Goal: Transaction & Acquisition: Purchase product/service

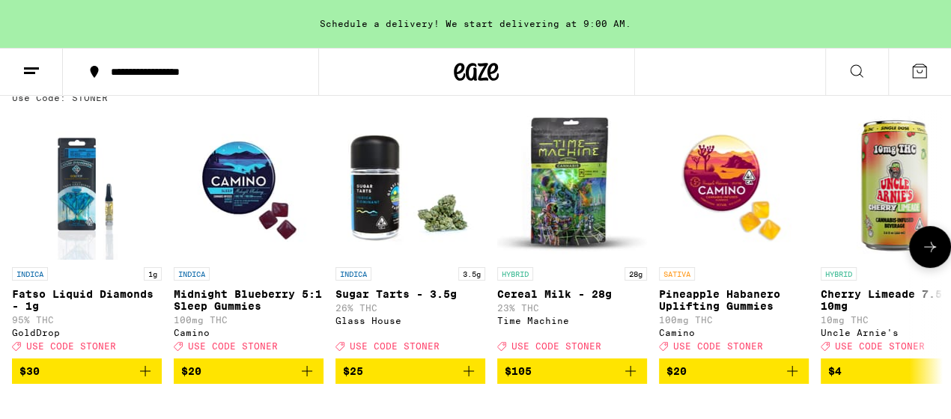
click at [929, 264] on button at bounding box center [930, 247] width 42 height 42
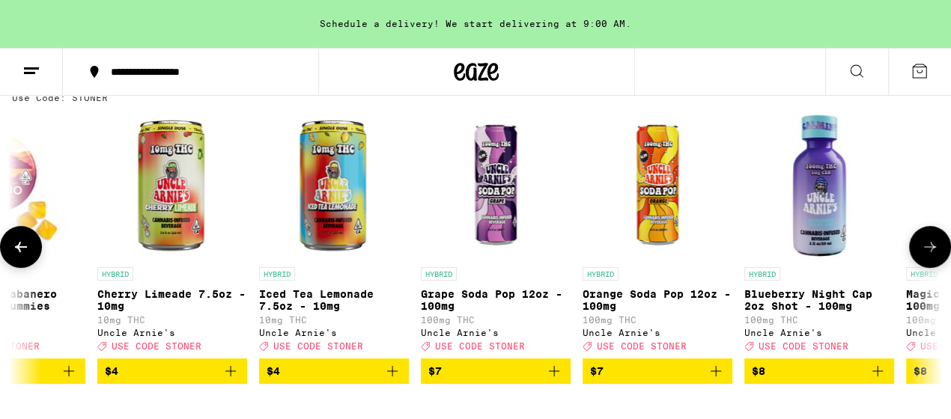
scroll to position [0, 763]
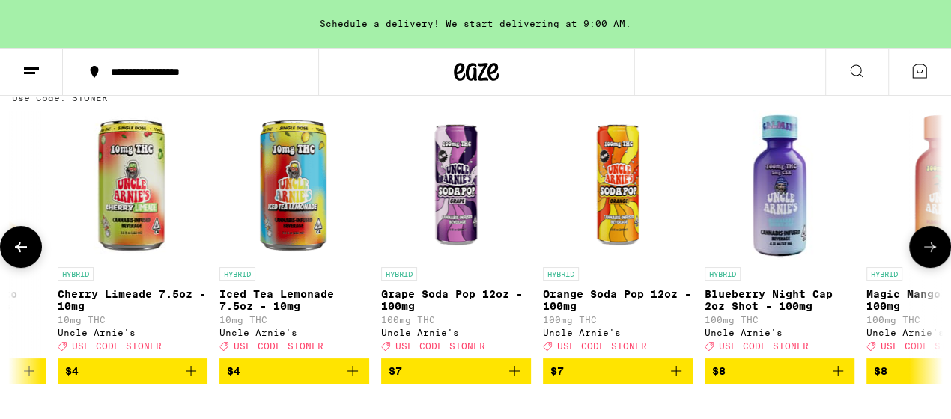
click at [929, 264] on button at bounding box center [930, 247] width 42 height 42
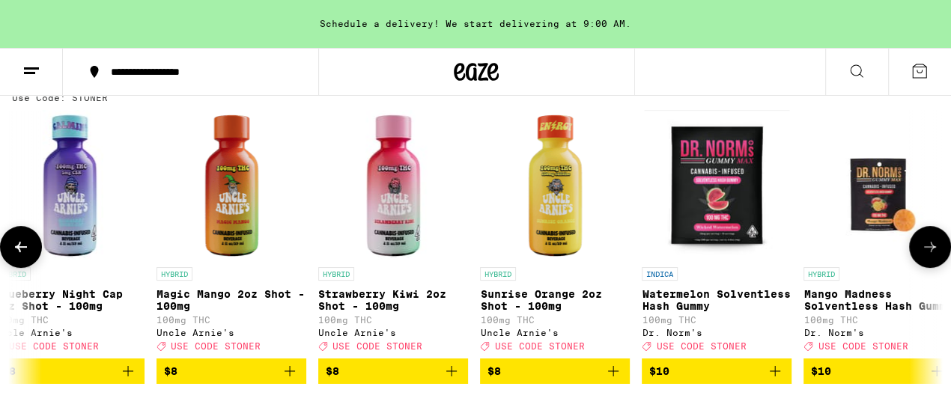
scroll to position [0, 1527]
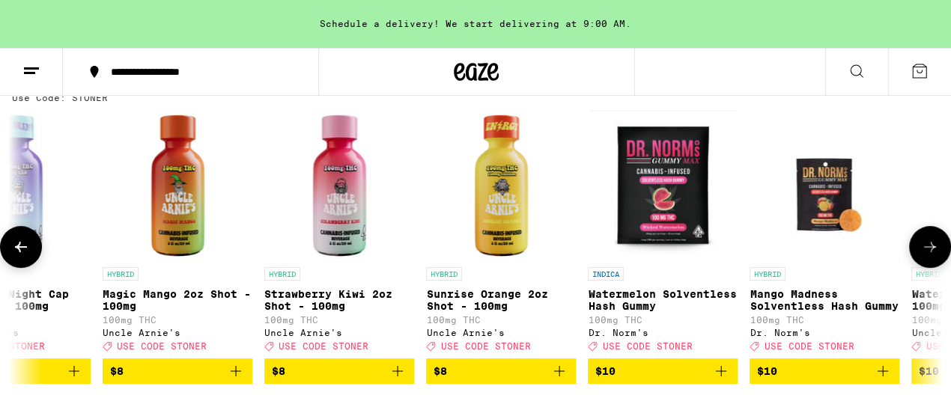
click at [929, 264] on button at bounding box center [930, 247] width 42 height 42
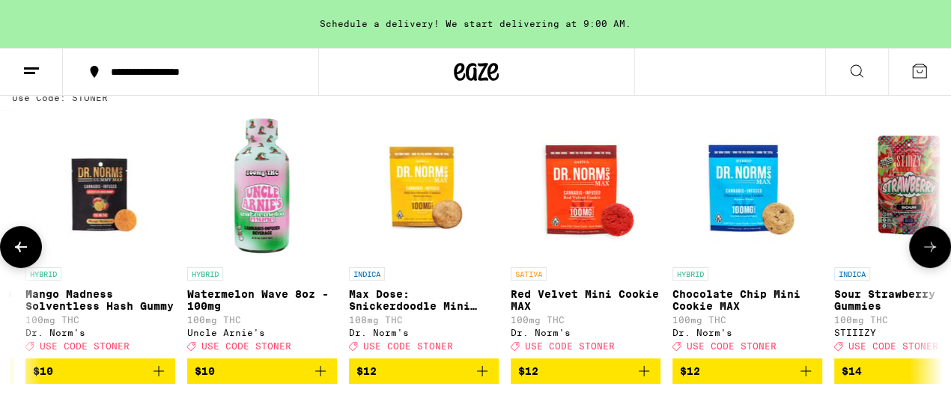
scroll to position [0, 2290]
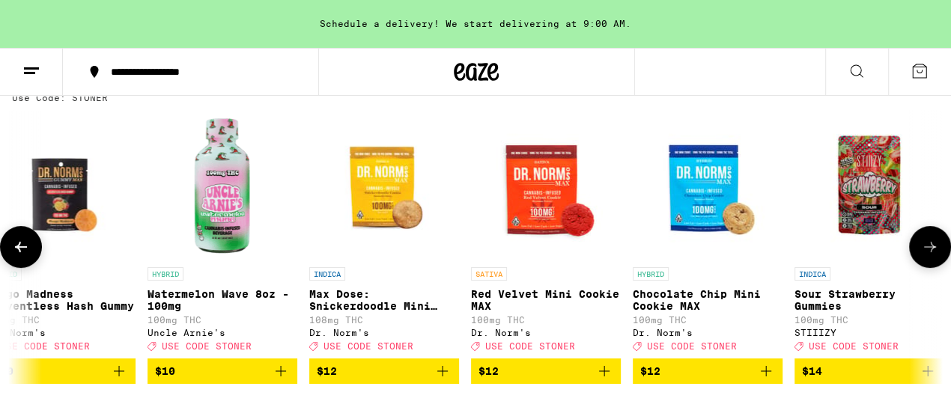
click at [929, 252] on icon at bounding box center [930, 247] width 12 height 10
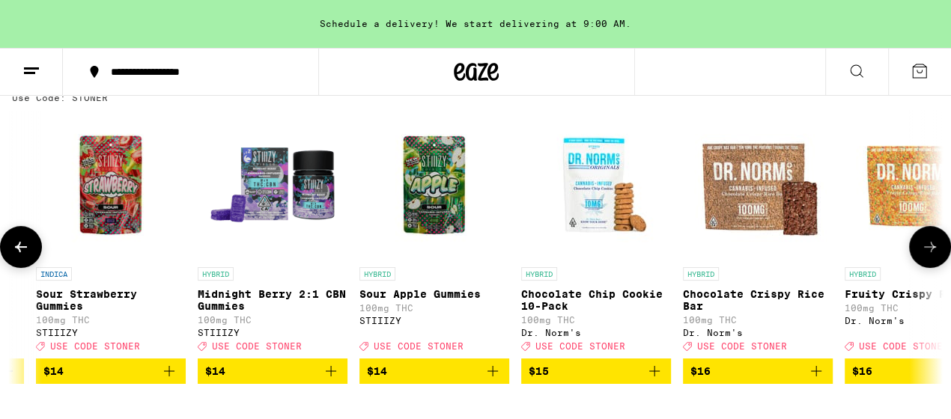
scroll to position [0, 3054]
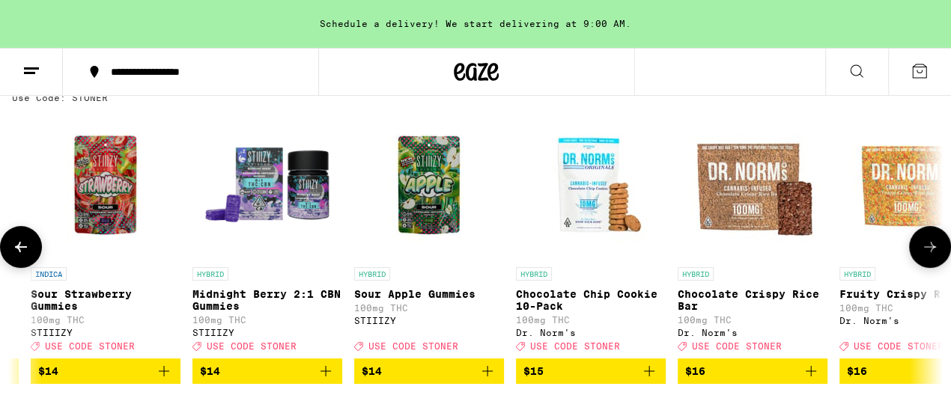
click at [929, 252] on icon at bounding box center [930, 247] width 12 height 10
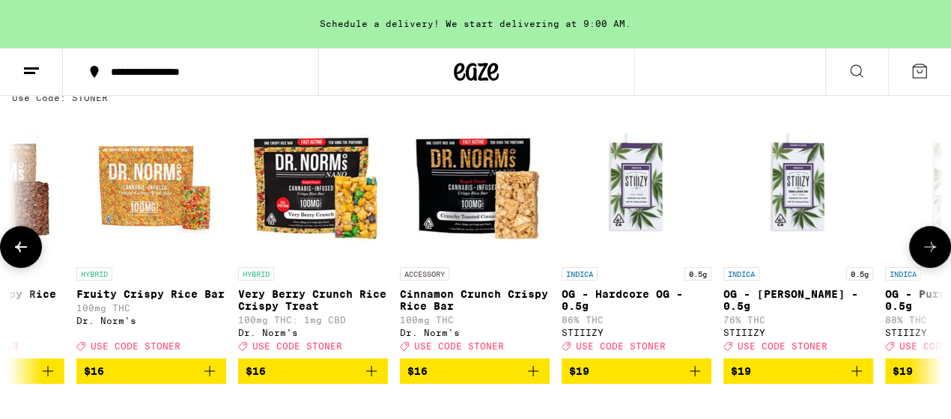
scroll to position [0, 3818]
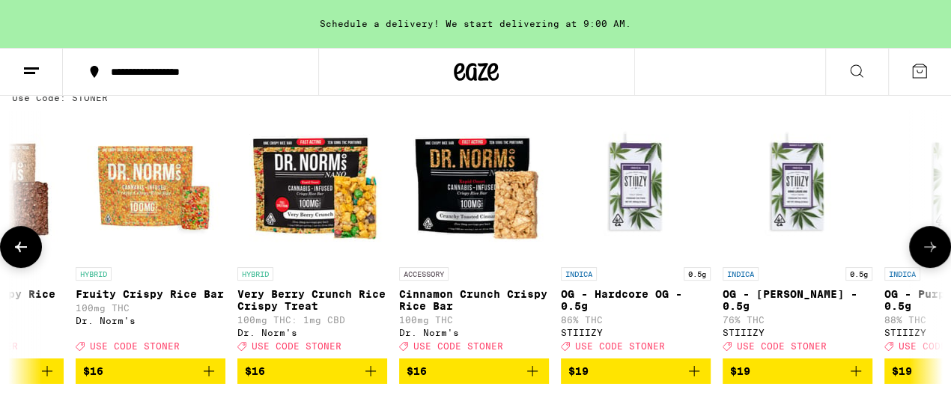
click at [929, 252] on icon at bounding box center [930, 247] width 12 height 10
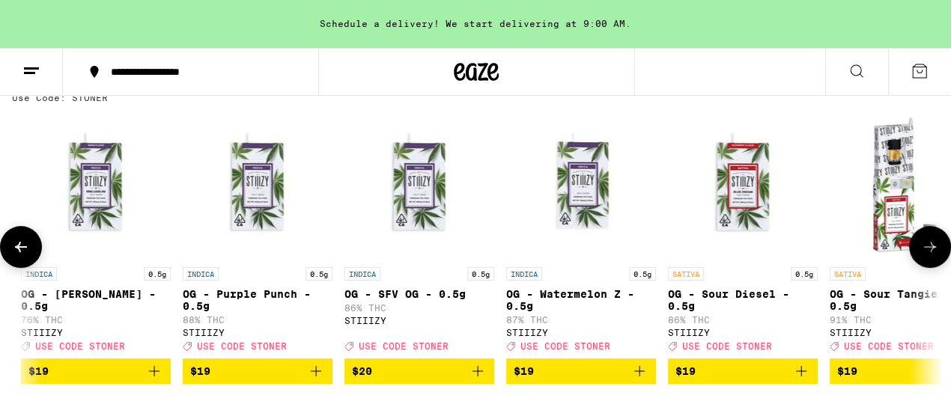
scroll to position [0, 4581]
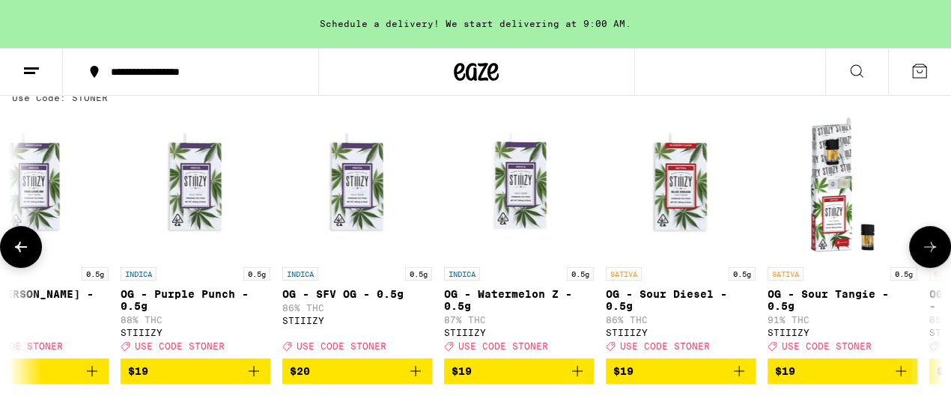
click at [929, 252] on icon at bounding box center [930, 247] width 12 height 10
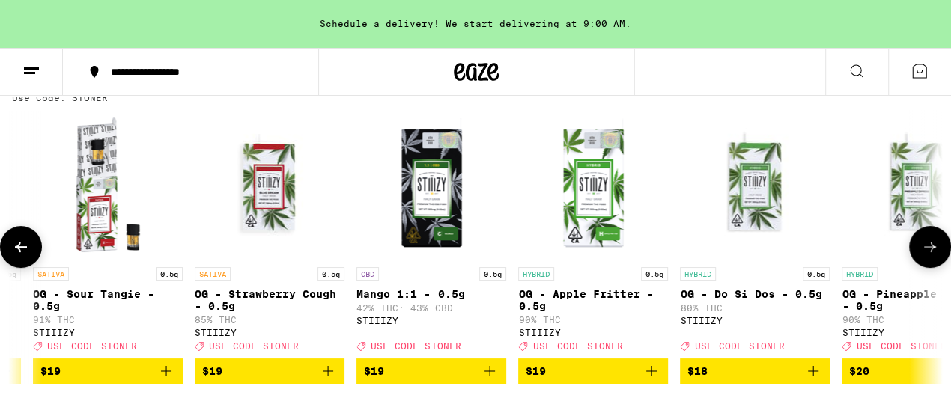
scroll to position [0, 5345]
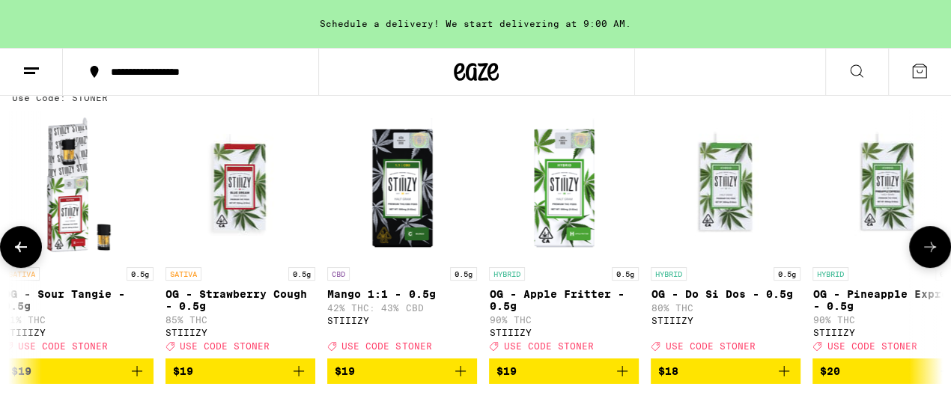
click at [929, 252] on icon at bounding box center [930, 247] width 12 height 10
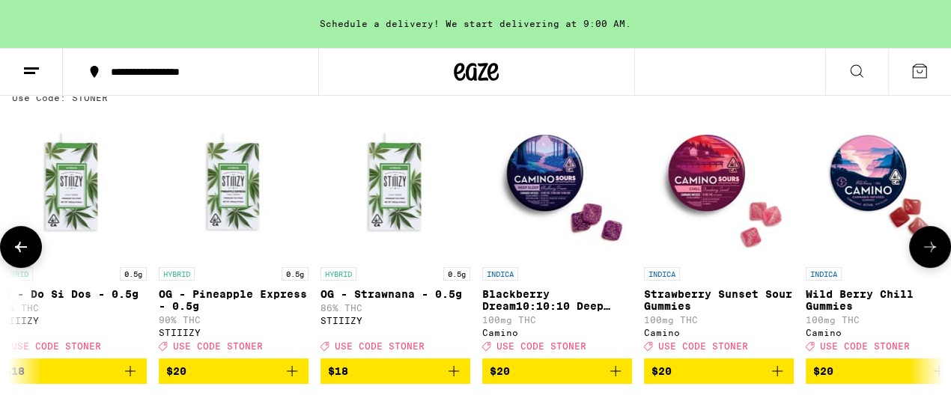
scroll to position [0, 6109]
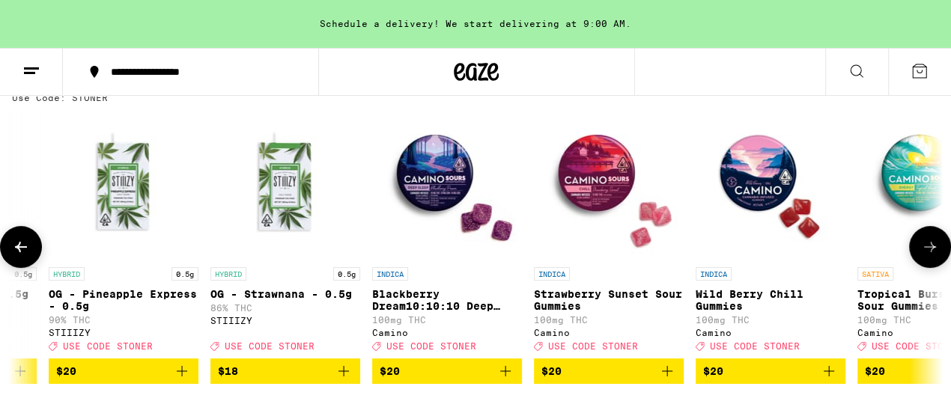
click at [929, 252] on icon at bounding box center [930, 247] width 12 height 10
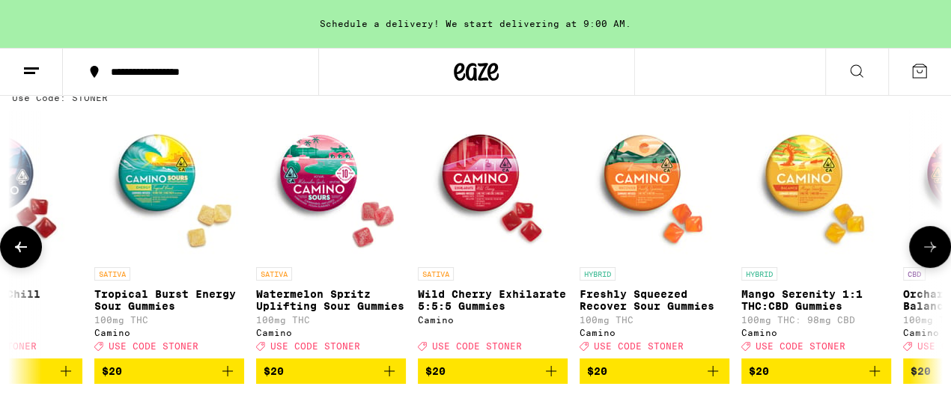
scroll to position [0, 6872]
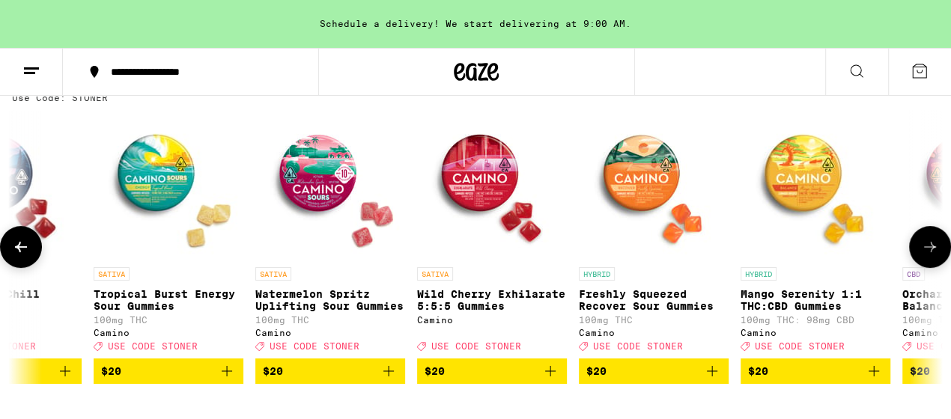
click at [929, 252] on icon at bounding box center [930, 247] width 12 height 10
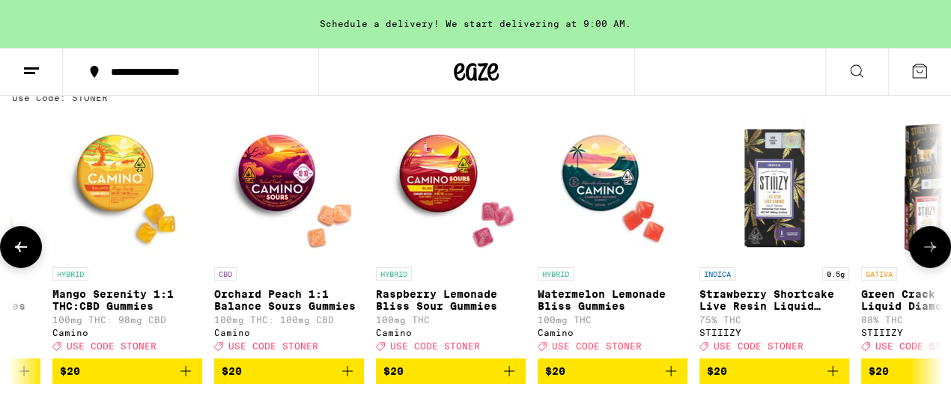
scroll to position [0, 7635]
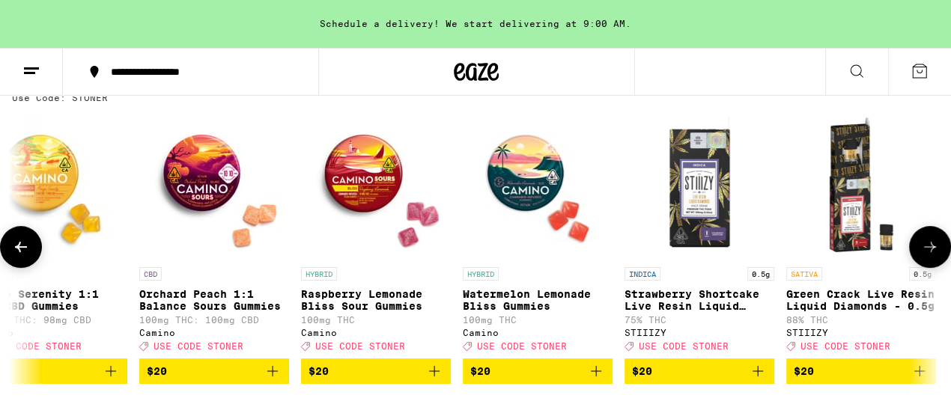
click at [20, 256] on icon at bounding box center [21, 247] width 18 height 18
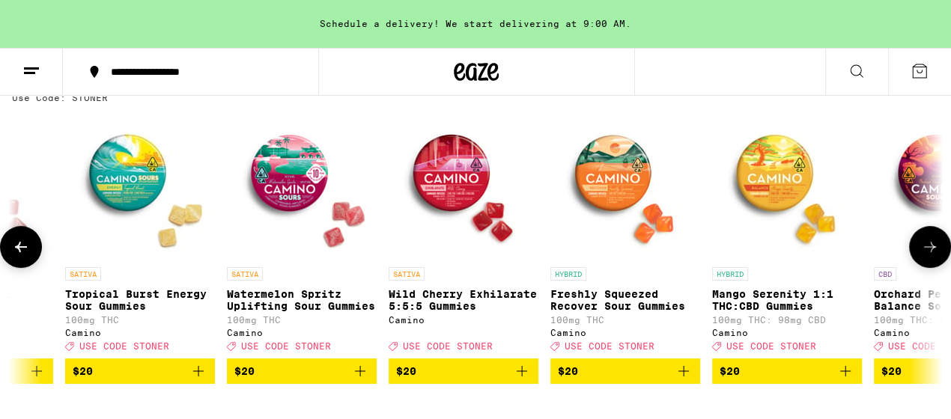
scroll to position [0, 6872]
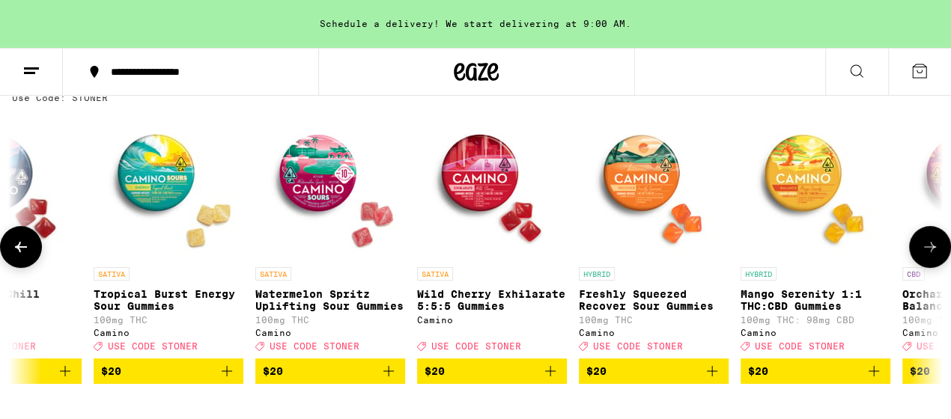
click at [919, 258] on button at bounding box center [930, 247] width 42 height 42
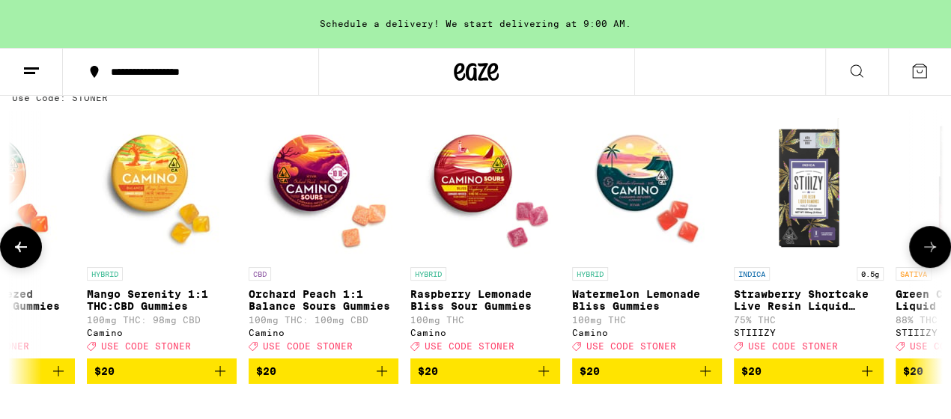
scroll to position [0, 7635]
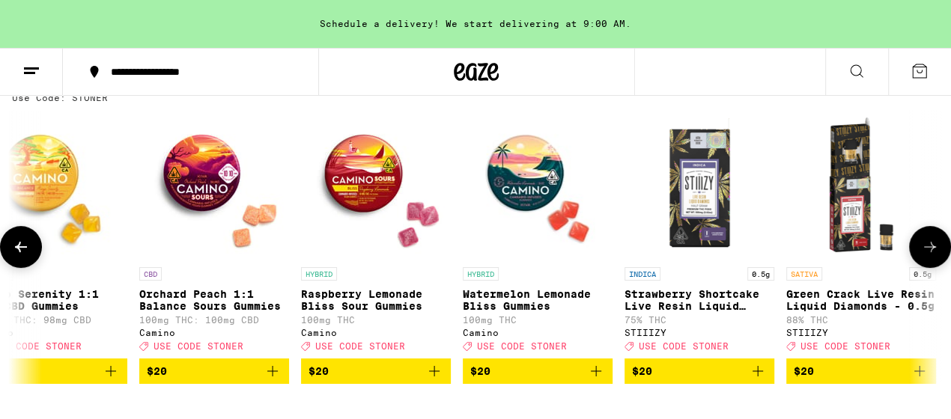
click at [919, 258] on button at bounding box center [930, 247] width 42 height 42
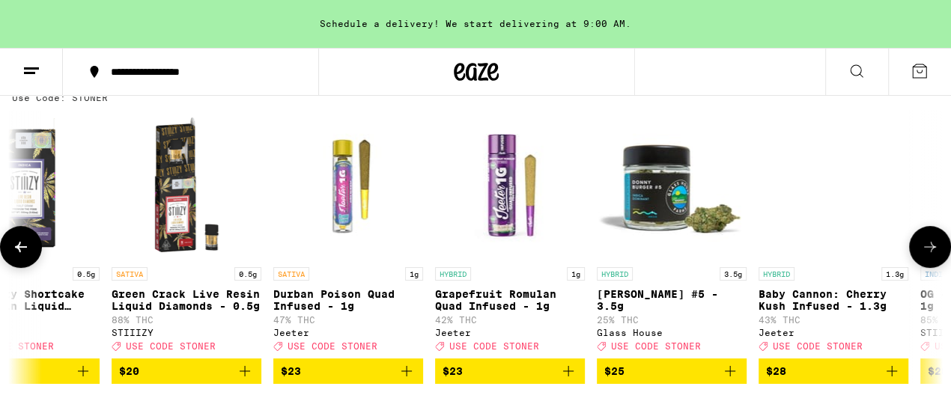
scroll to position [0, 8399]
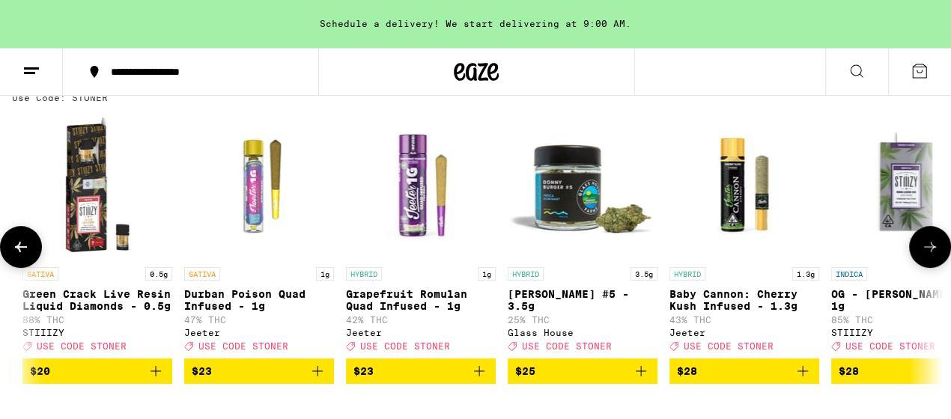
click at [919, 258] on button at bounding box center [930, 247] width 42 height 42
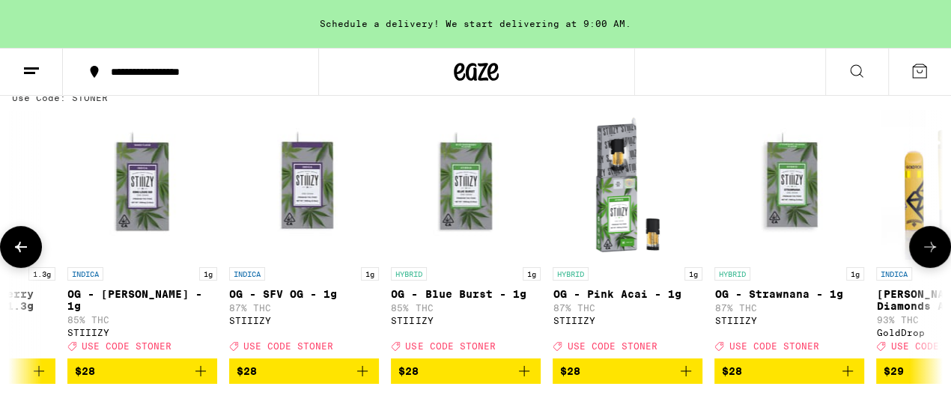
click at [919, 258] on button at bounding box center [930, 247] width 42 height 42
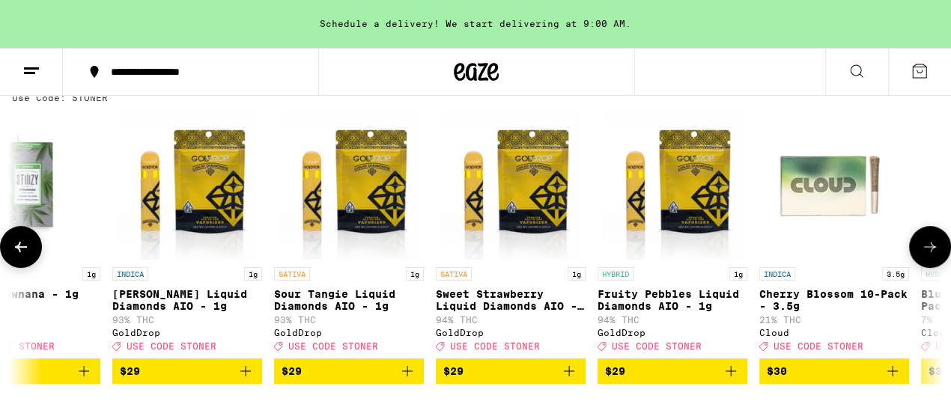
click at [919, 258] on button at bounding box center [930, 247] width 42 height 42
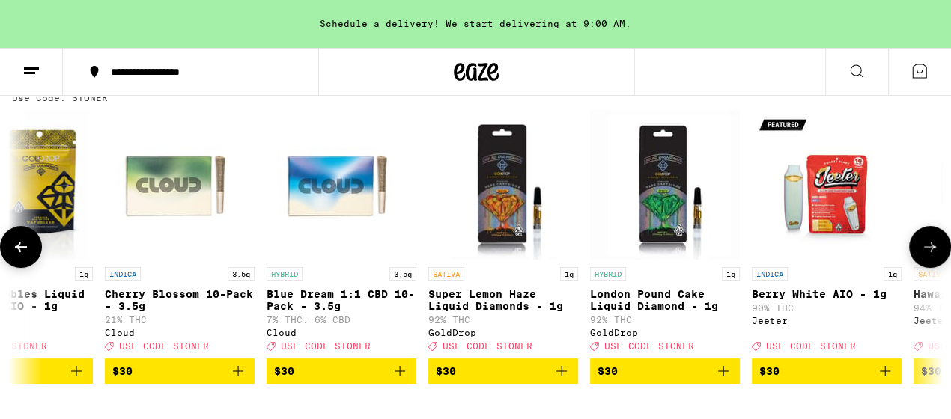
scroll to position [0, 10690]
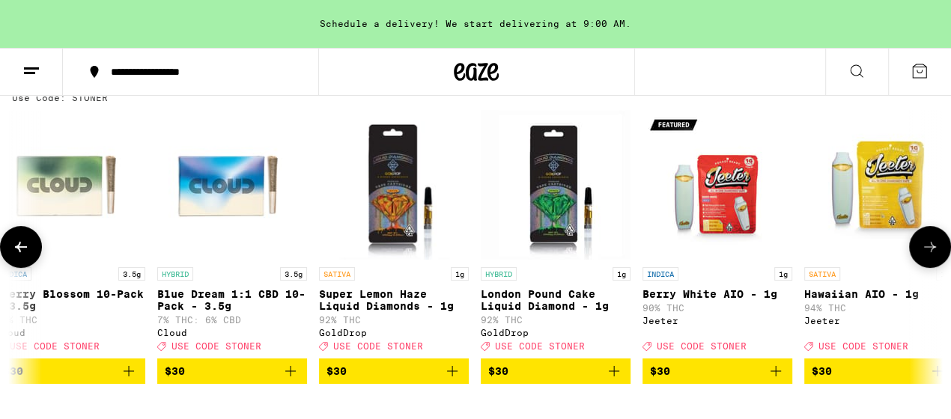
click at [919, 258] on button at bounding box center [930, 247] width 42 height 42
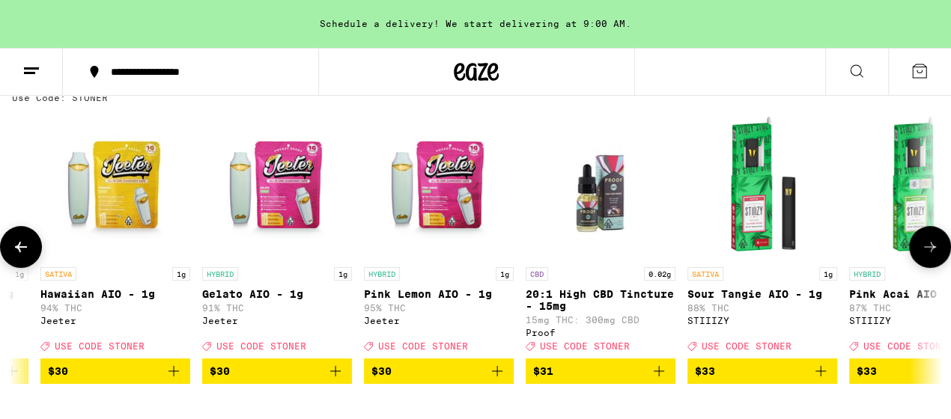
click at [919, 258] on button at bounding box center [930, 247] width 42 height 42
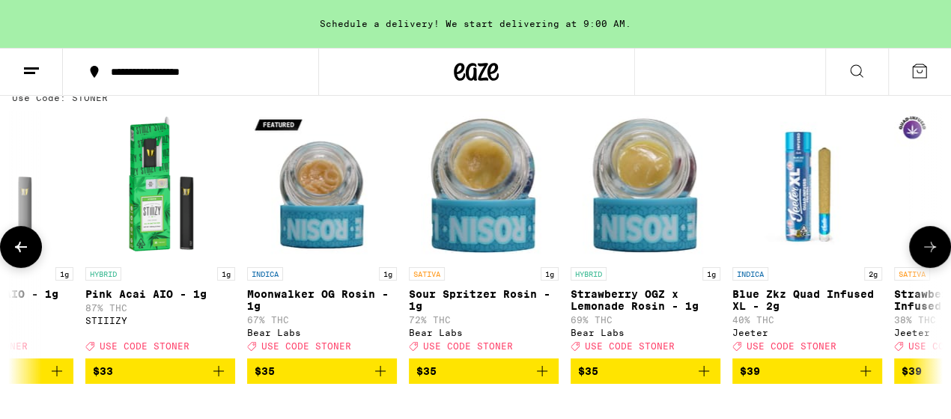
click at [919, 258] on button at bounding box center [930, 247] width 42 height 42
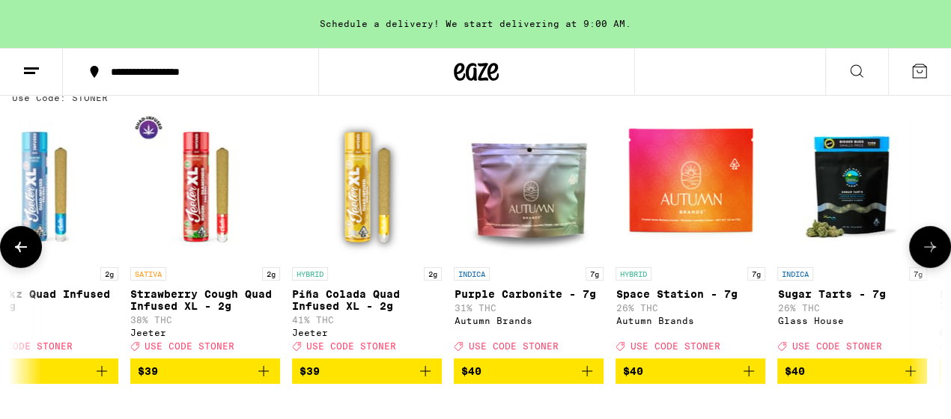
click at [919, 258] on button at bounding box center [930, 247] width 42 height 42
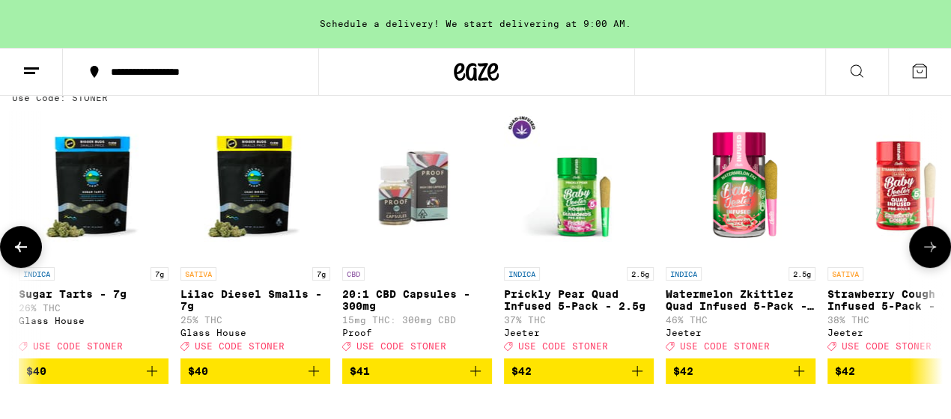
scroll to position [0, 13744]
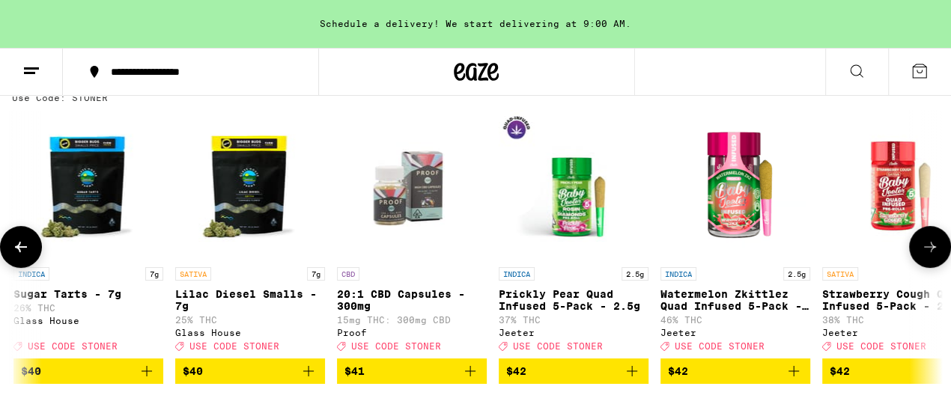
click at [919, 258] on button at bounding box center [930, 247] width 42 height 42
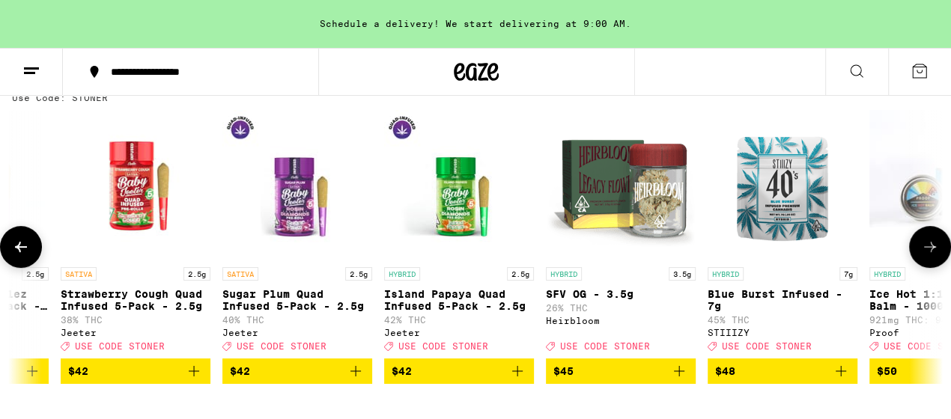
scroll to position [0, 14508]
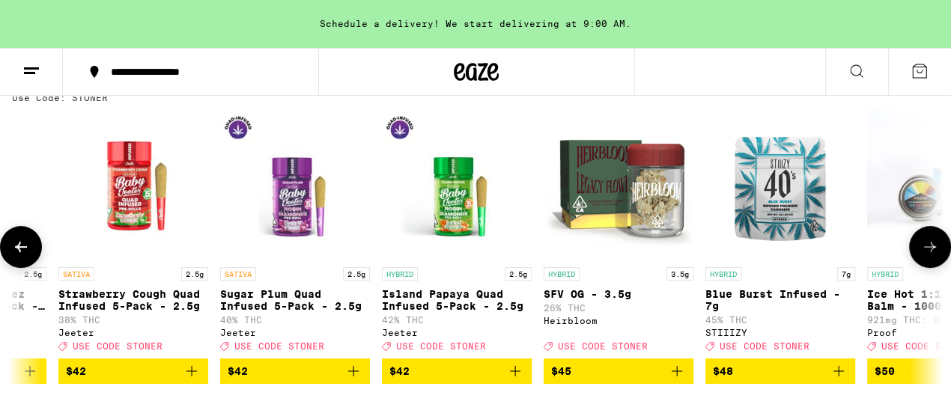
click at [919, 258] on button at bounding box center [930, 247] width 42 height 42
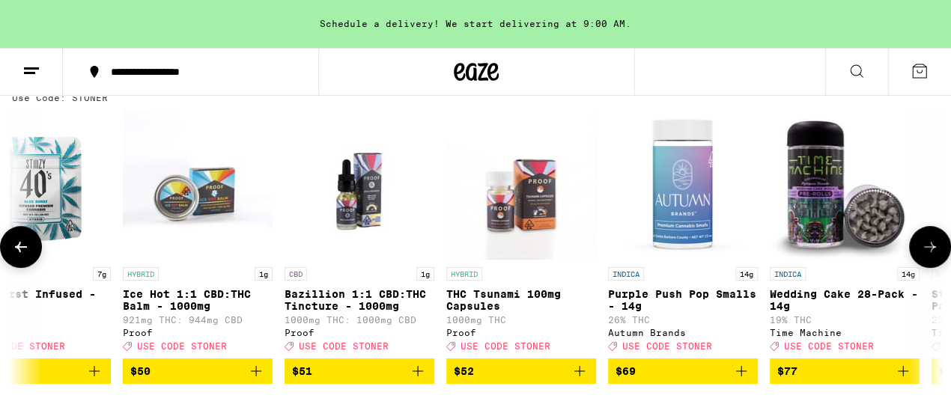
scroll to position [0, 15271]
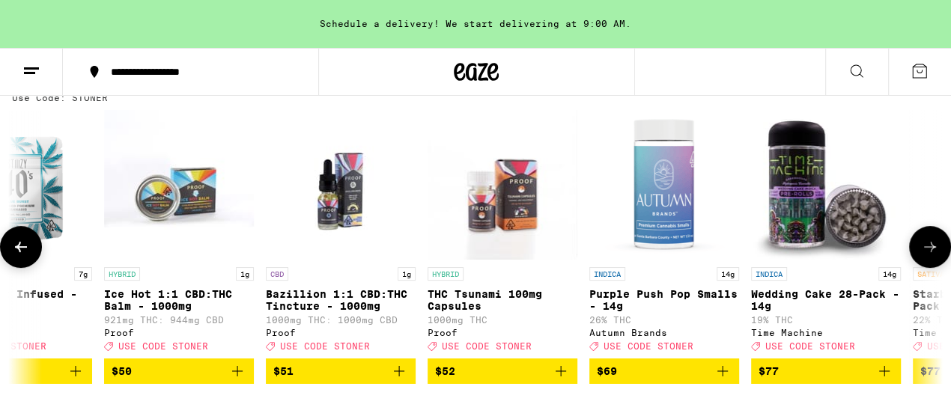
click at [919, 258] on button at bounding box center [930, 247] width 42 height 42
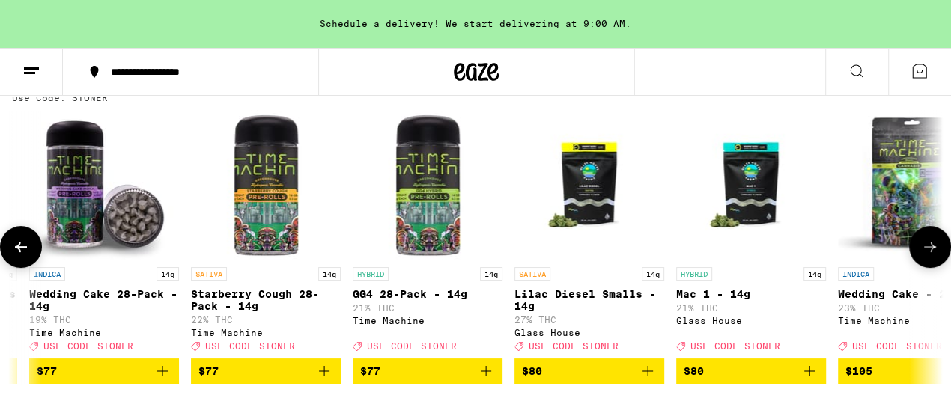
scroll to position [0, 16035]
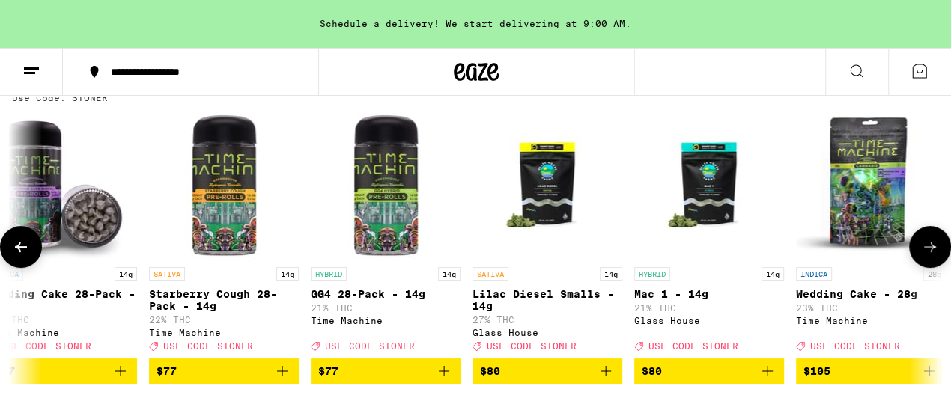
click at [919, 258] on button at bounding box center [930, 247] width 42 height 42
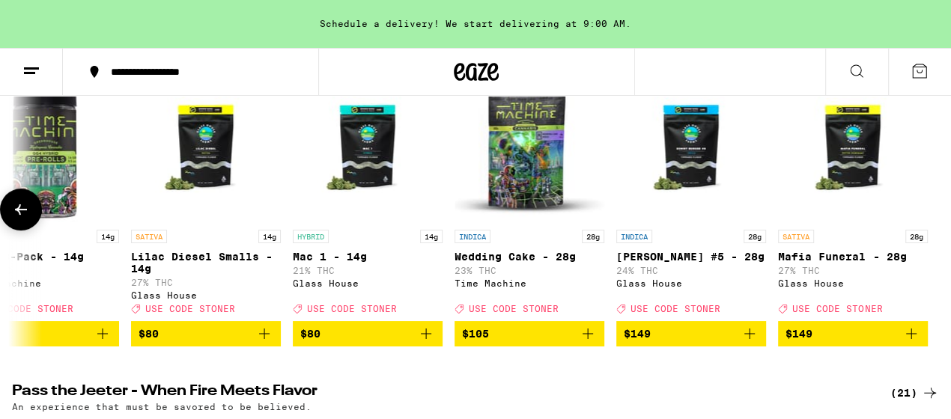
scroll to position [272, 0]
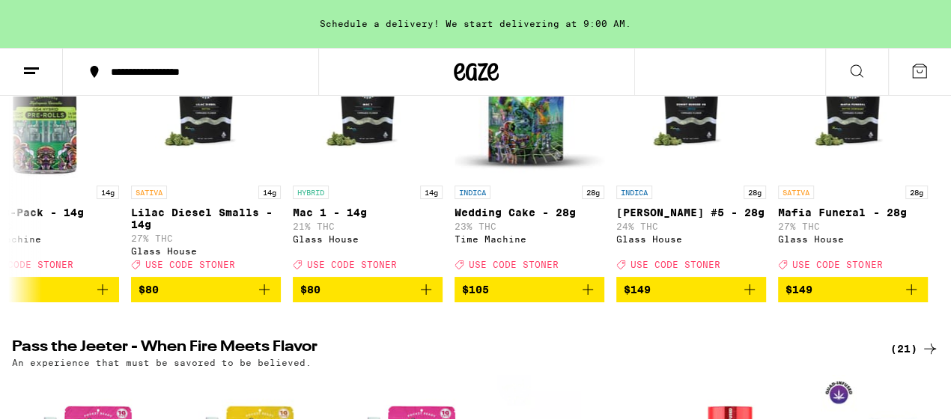
click at [31, 64] on icon at bounding box center [31, 71] width 18 height 18
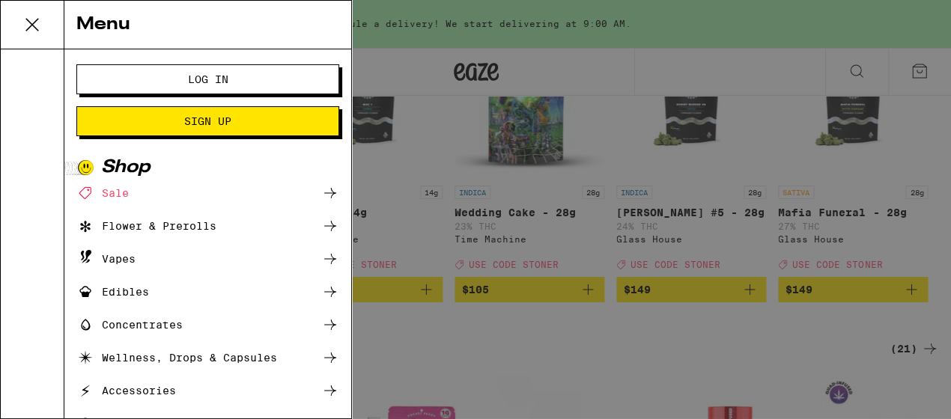
click at [31, 27] on icon at bounding box center [32, 25] width 30 height 30
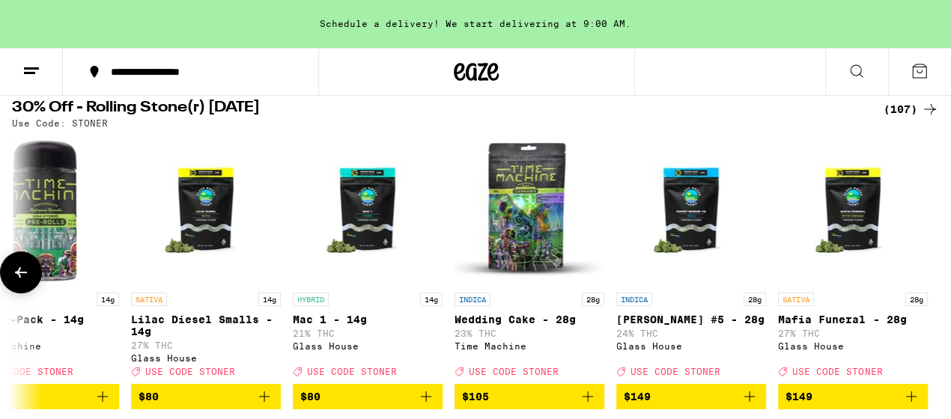
scroll to position [163, 0]
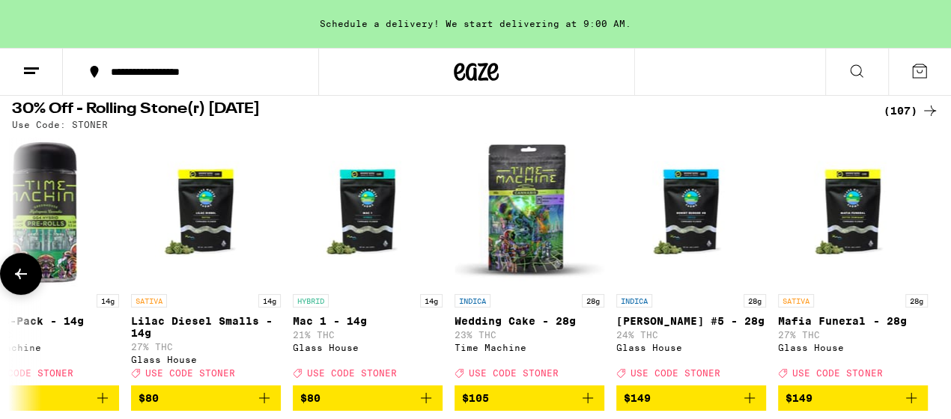
click at [20, 278] on icon at bounding box center [21, 274] width 18 height 18
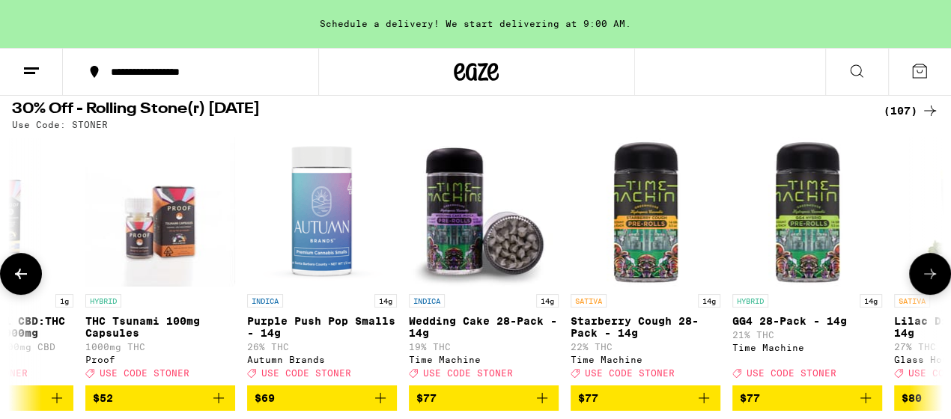
click at [20, 278] on icon at bounding box center [21, 274] width 18 height 18
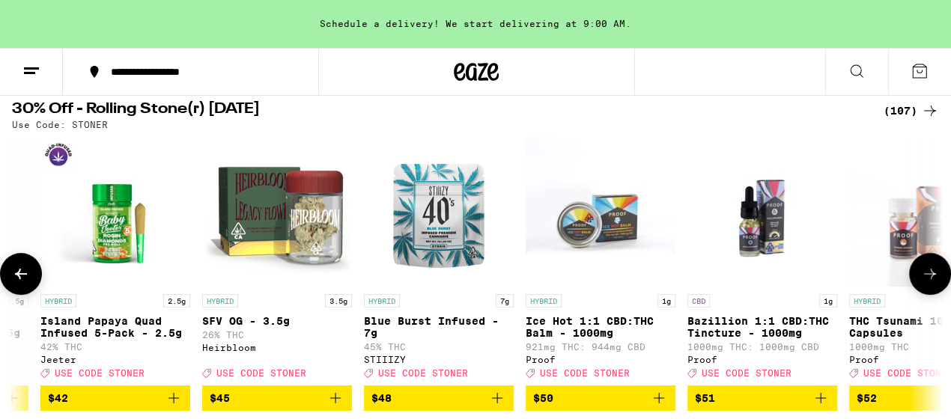
click at [20, 278] on icon at bounding box center [21, 274] width 18 height 18
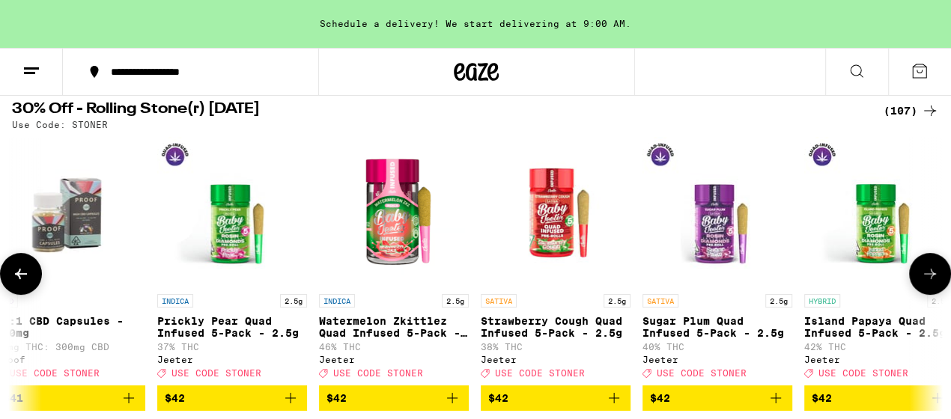
click at [20, 278] on icon at bounding box center [21, 274] width 18 height 18
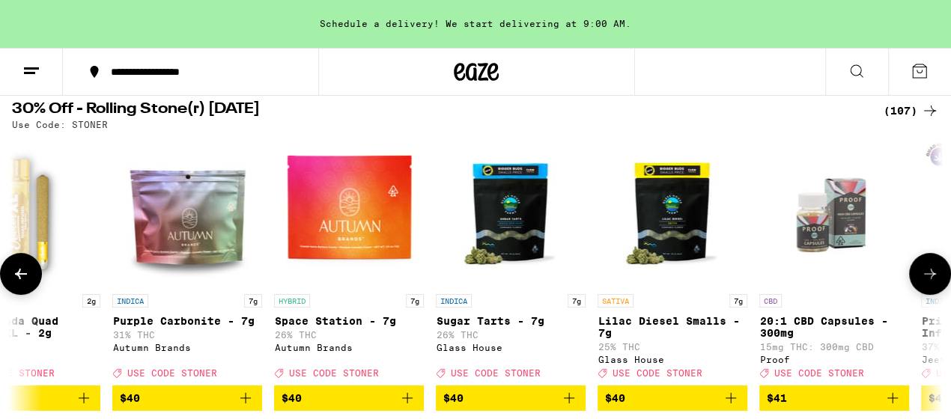
click at [20, 278] on icon at bounding box center [21, 274] width 18 height 18
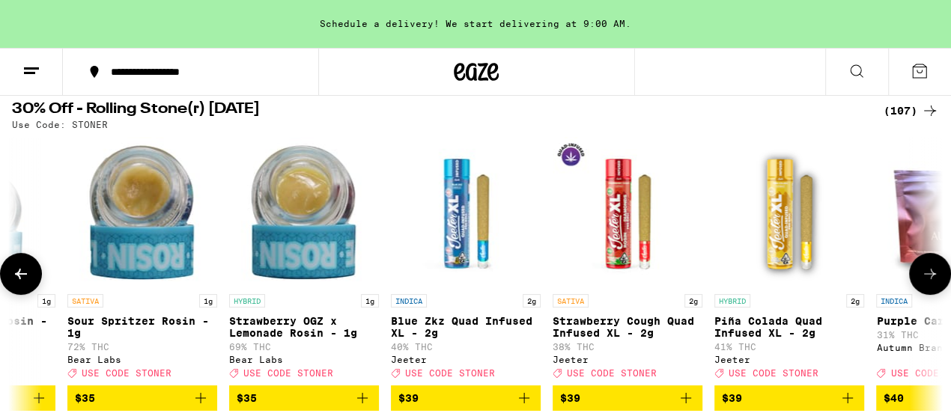
click at [20, 278] on icon at bounding box center [21, 274] width 18 height 18
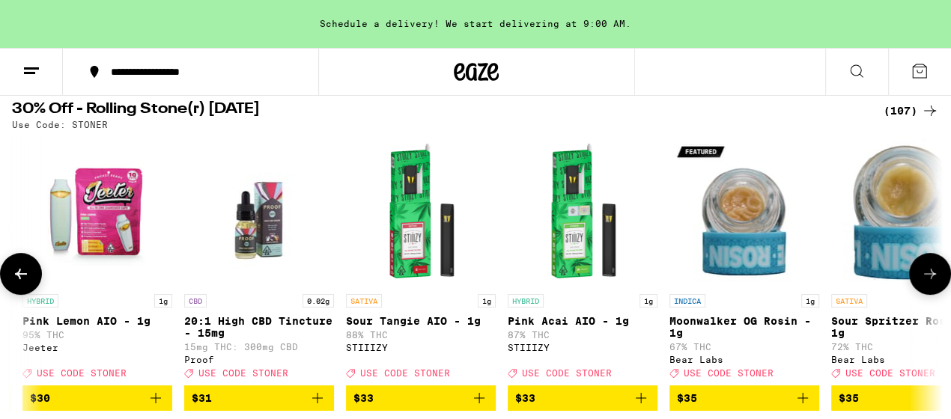
click at [20, 278] on icon at bounding box center [21, 274] width 18 height 18
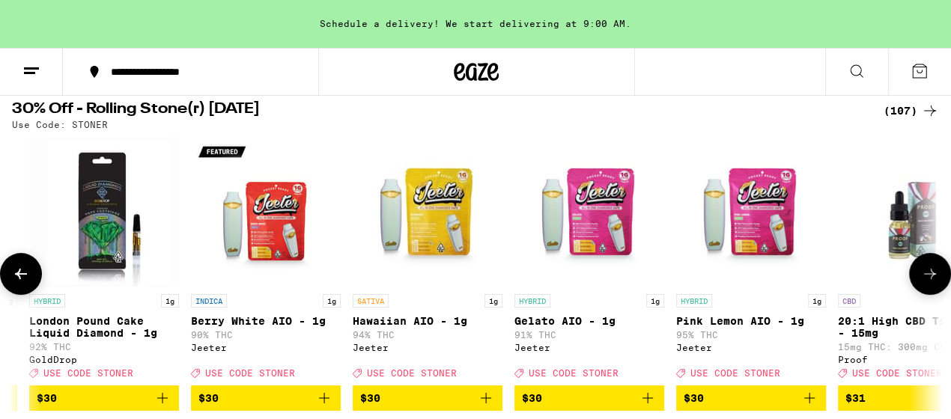
scroll to position [0, 11031]
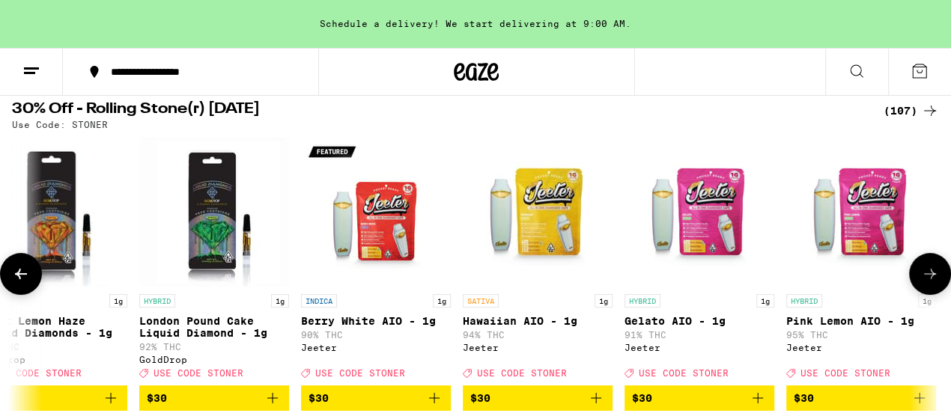
click at [20, 278] on icon at bounding box center [21, 274] width 18 height 18
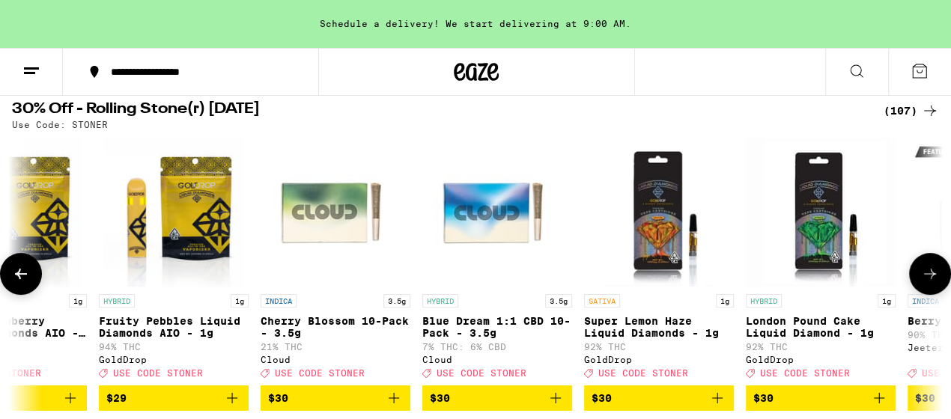
scroll to position [0, 10267]
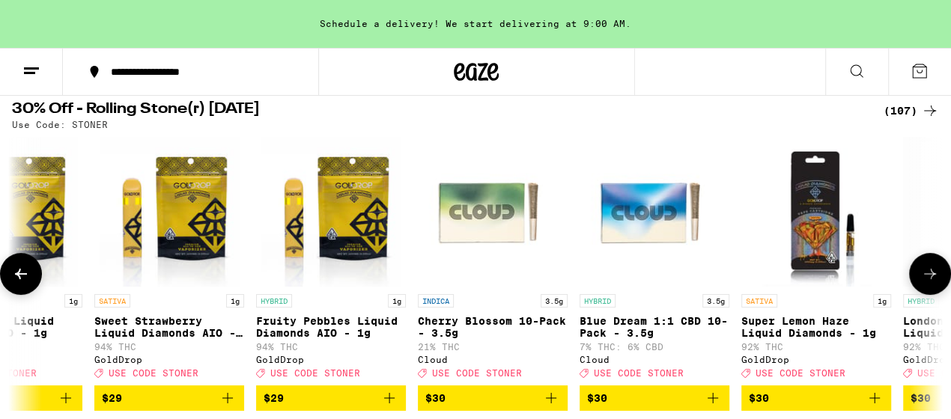
click at [20, 278] on icon at bounding box center [21, 274] width 18 height 18
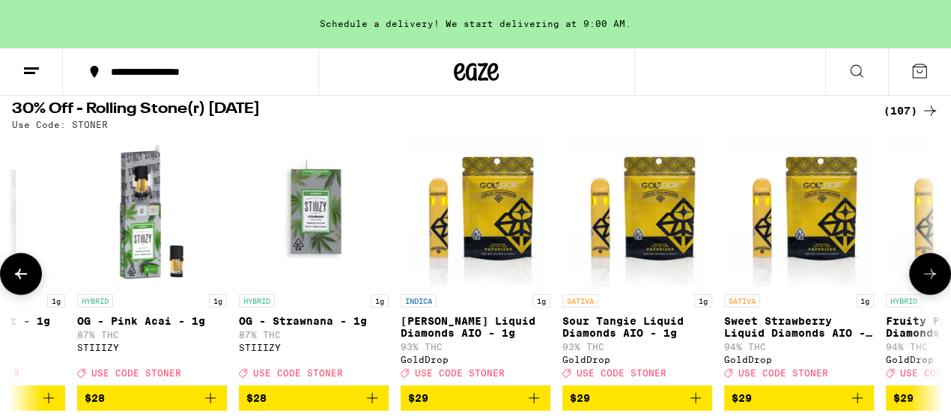
scroll to position [0, 9504]
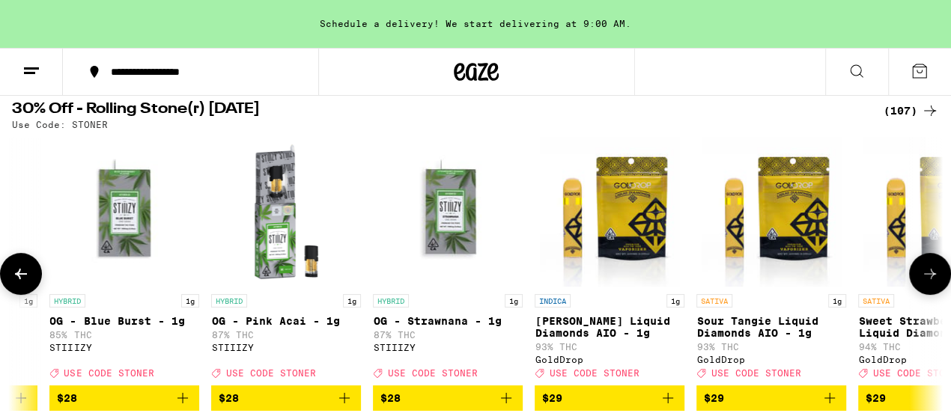
click at [20, 278] on icon at bounding box center [21, 274] width 18 height 18
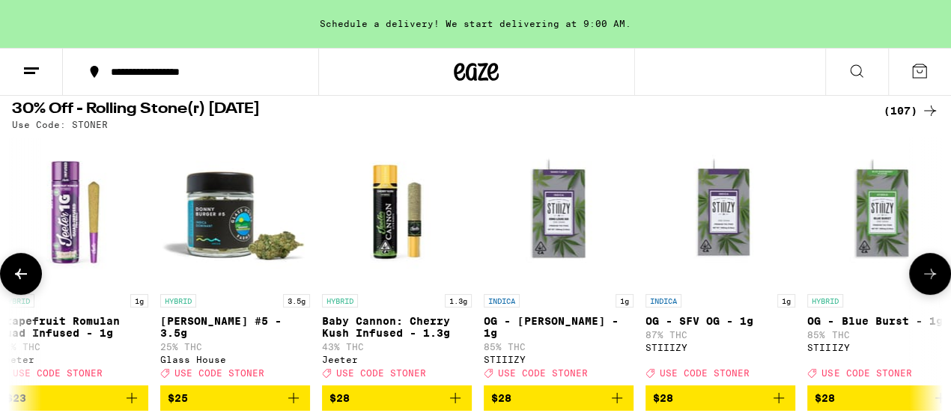
scroll to position [0, 8740]
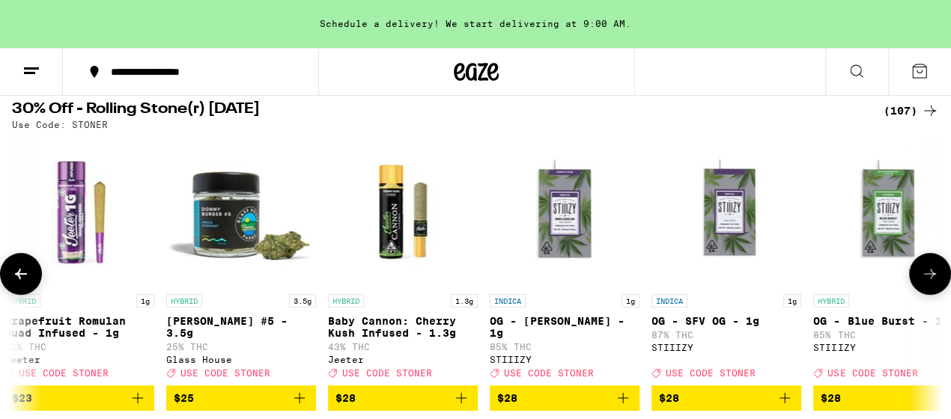
click at [20, 278] on icon at bounding box center [21, 274] width 18 height 18
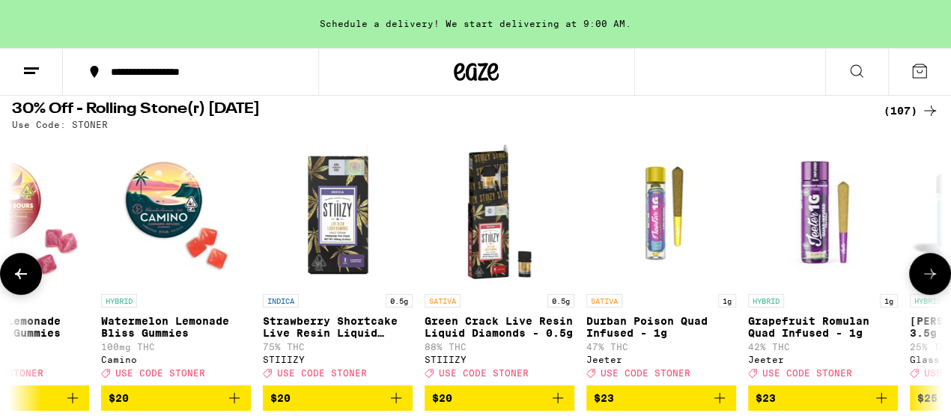
scroll to position [0, 7977]
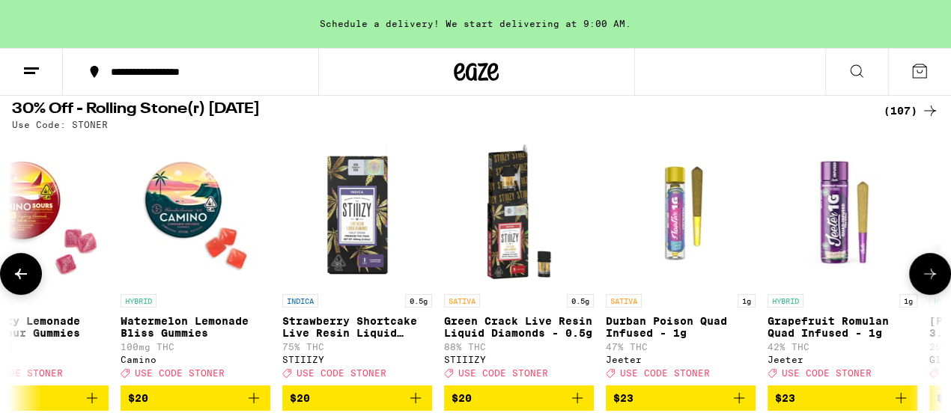
click at [20, 278] on icon at bounding box center [21, 274] width 18 height 18
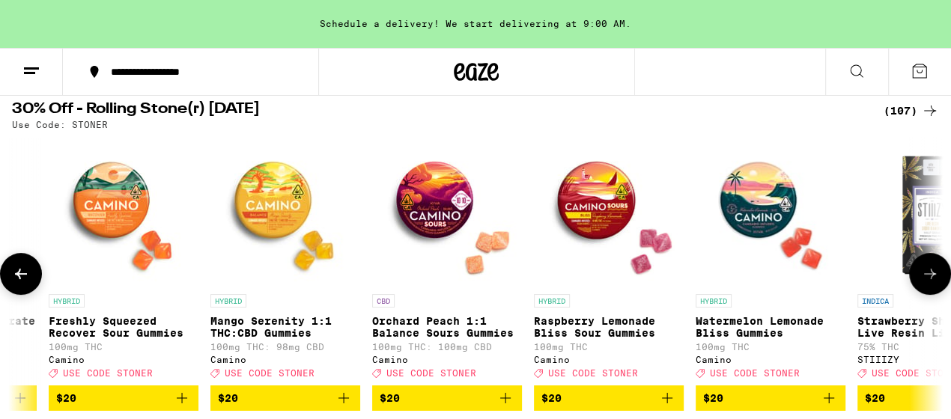
scroll to position [0, 7214]
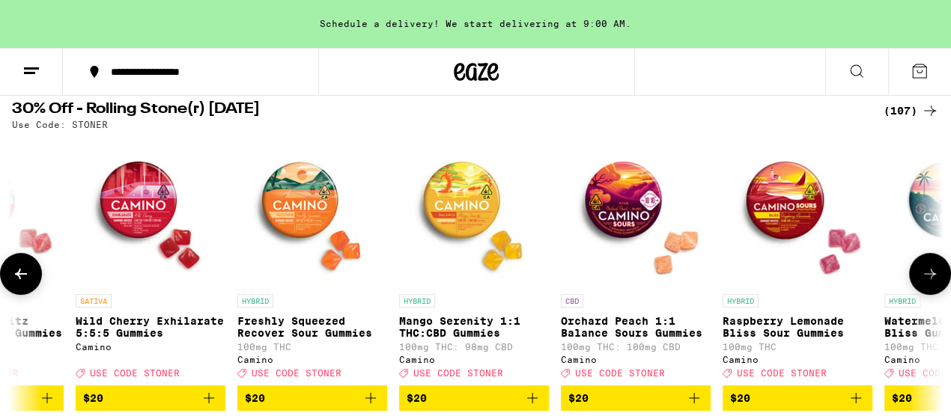
click at [469, 219] on img "Open page for Mango Serenity 1:1 THC:CBD Gummies from Camino" at bounding box center [474, 212] width 150 height 150
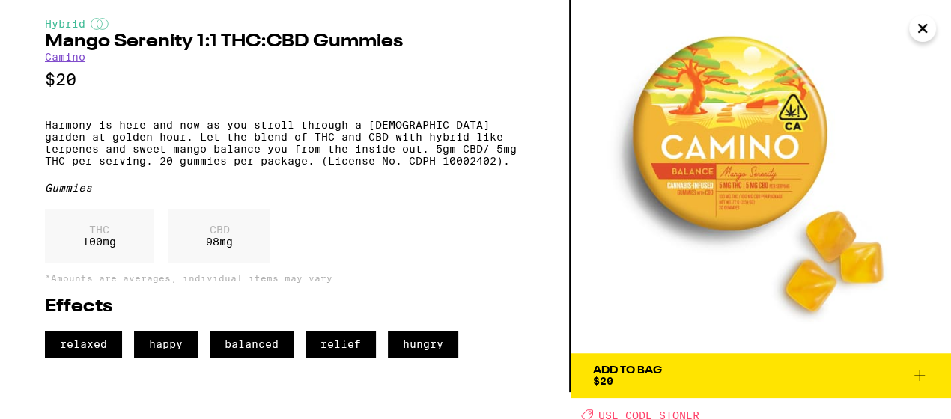
scroll to position [30, 0]
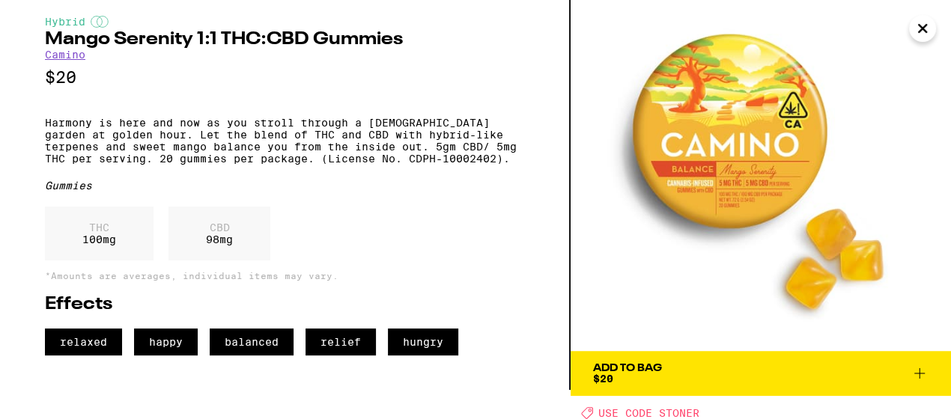
click at [922, 28] on icon "Close" at bounding box center [922, 28] width 7 height 7
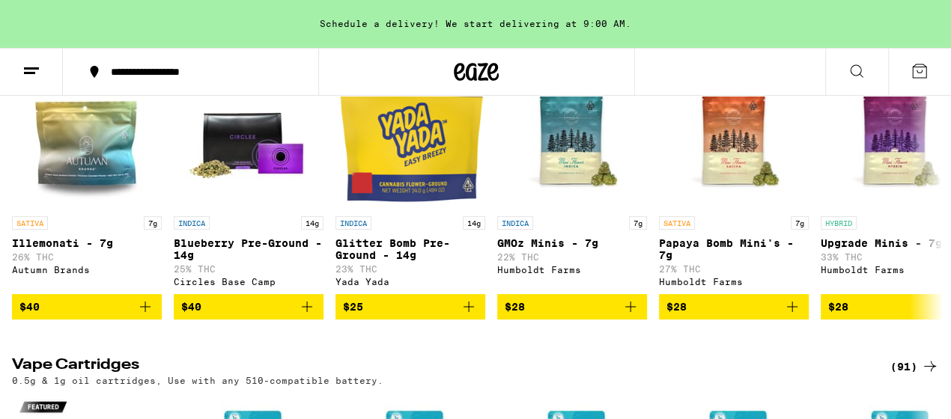
scroll to position [1605, 0]
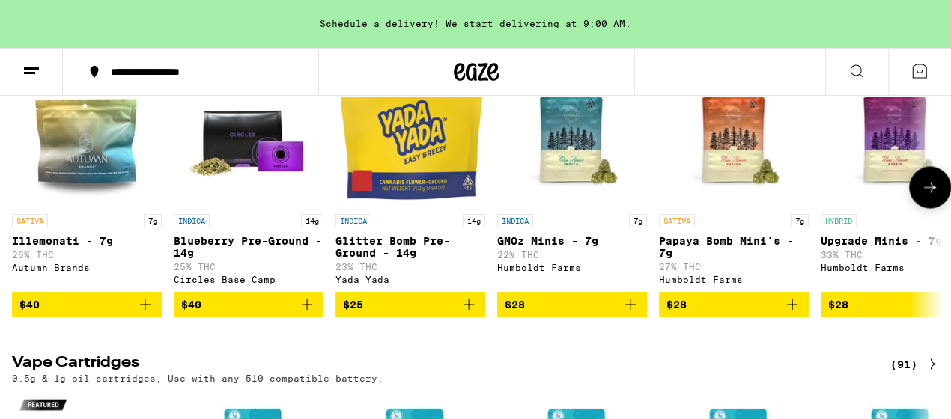
click at [925, 196] on icon at bounding box center [930, 187] width 18 height 18
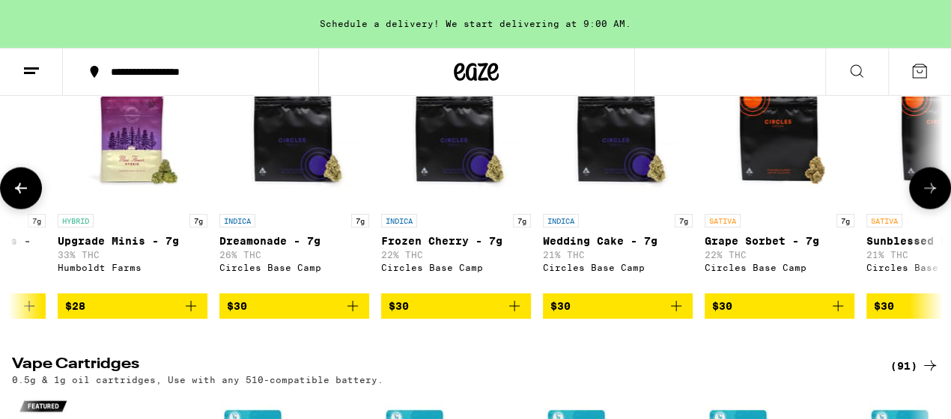
click at [925, 197] on icon at bounding box center [930, 188] width 18 height 18
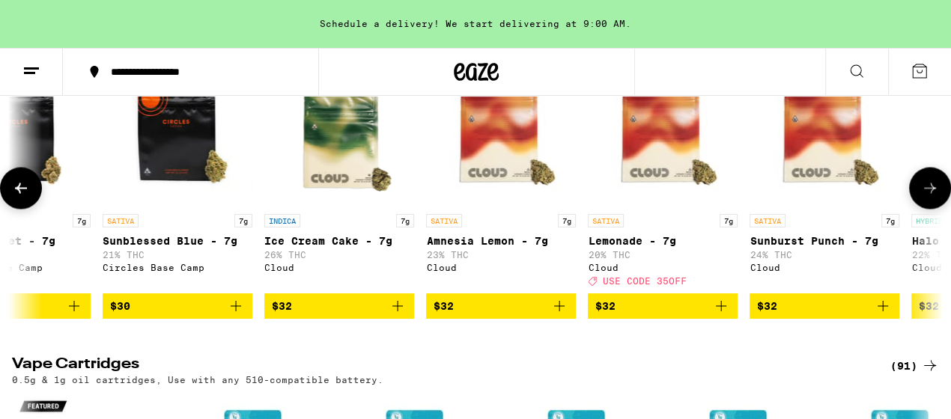
click at [925, 197] on icon at bounding box center [930, 188] width 18 height 18
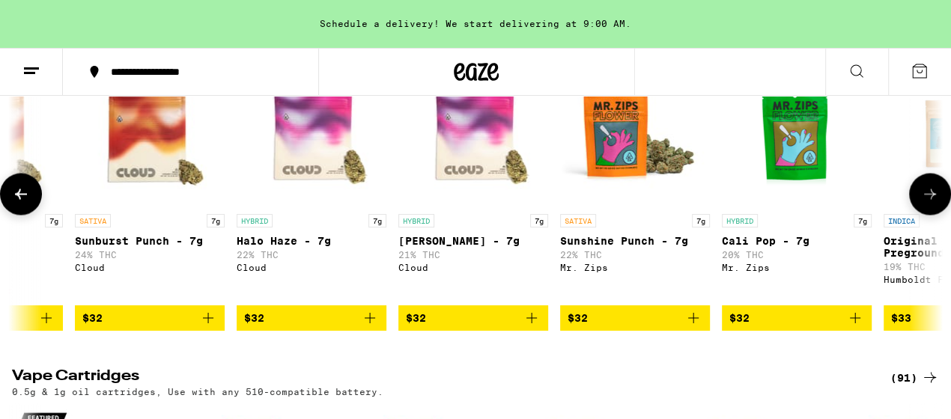
scroll to position [0, 2290]
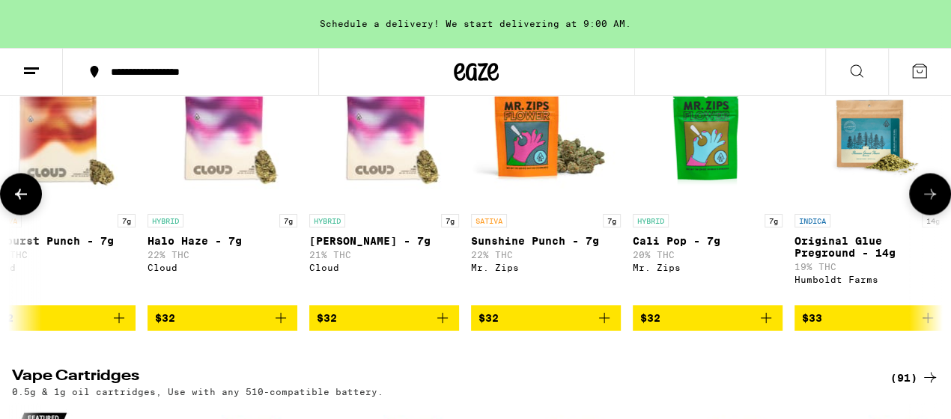
click at [925, 215] on button at bounding box center [930, 194] width 42 height 42
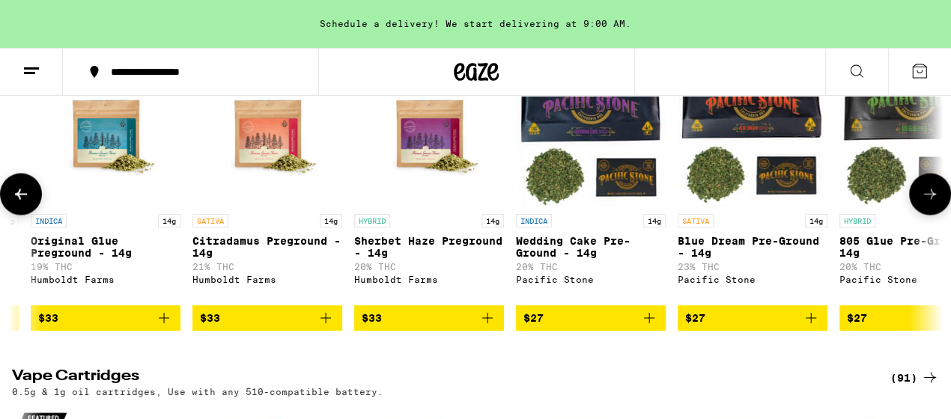
click at [925, 215] on button at bounding box center [930, 194] width 42 height 42
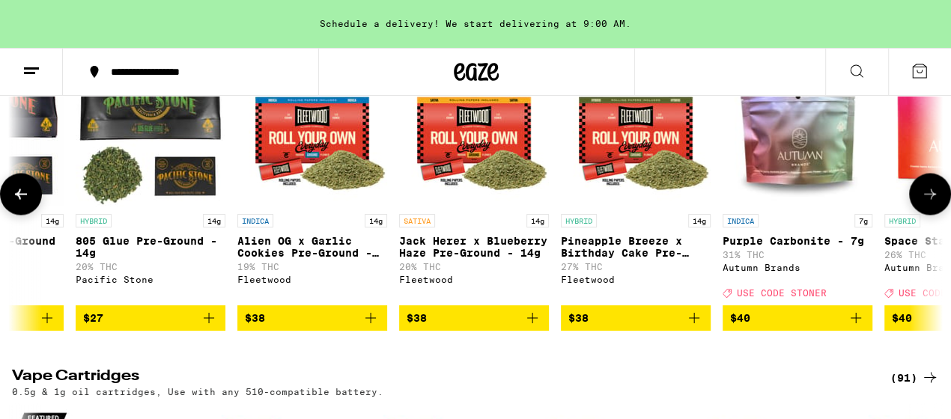
click at [925, 215] on button at bounding box center [930, 194] width 42 height 42
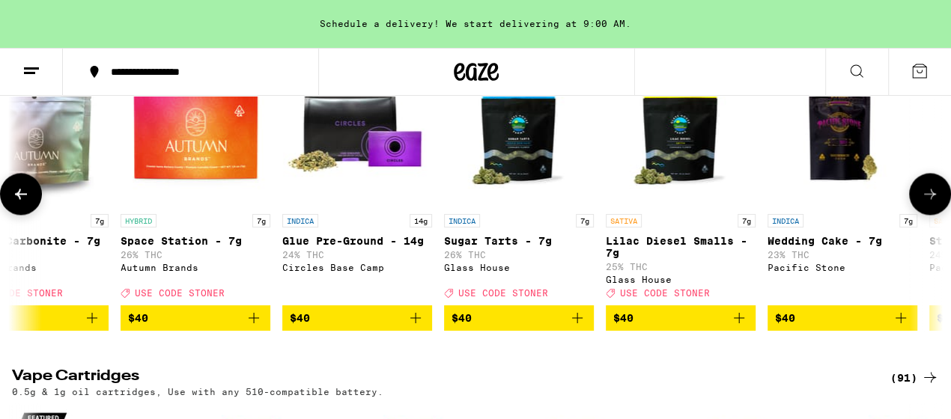
click at [925, 215] on button at bounding box center [930, 194] width 42 height 42
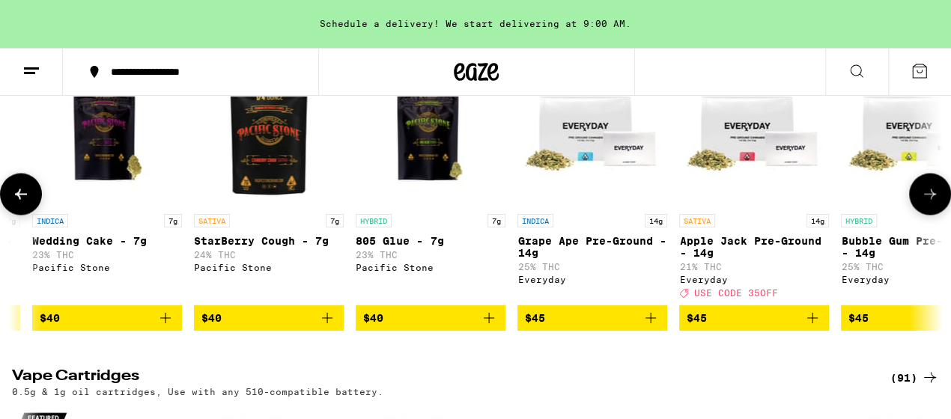
scroll to position [0, 5345]
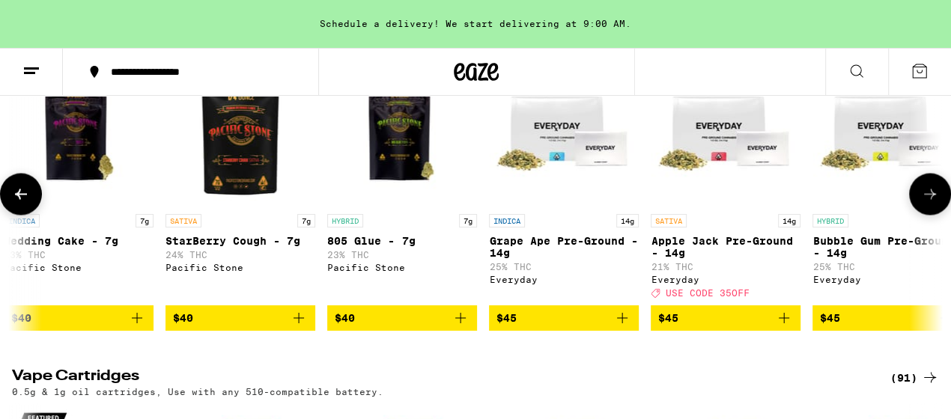
click at [925, 215] on button at bounding box center [930, 194] width 42 height 42
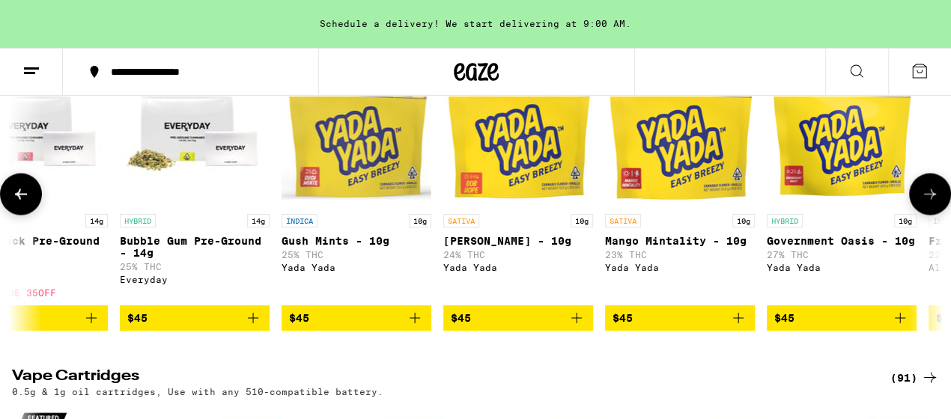
scroll to position [0, 6109]
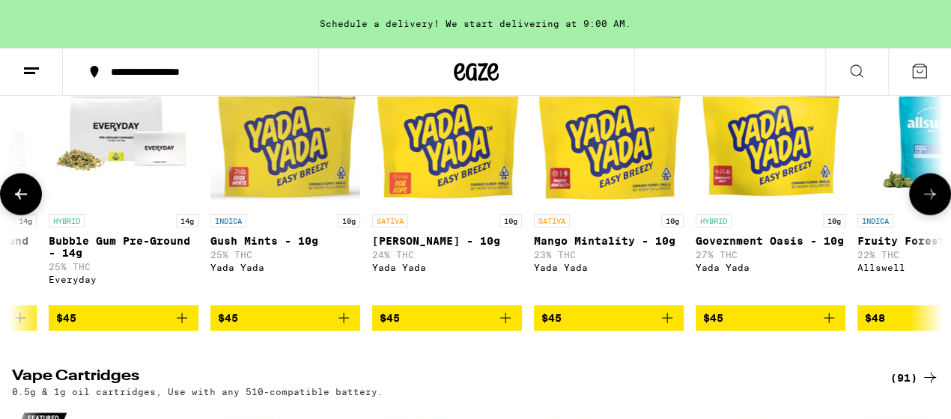
click at [925, 215] on button at bounding box center [930, 194] width 42 height 42
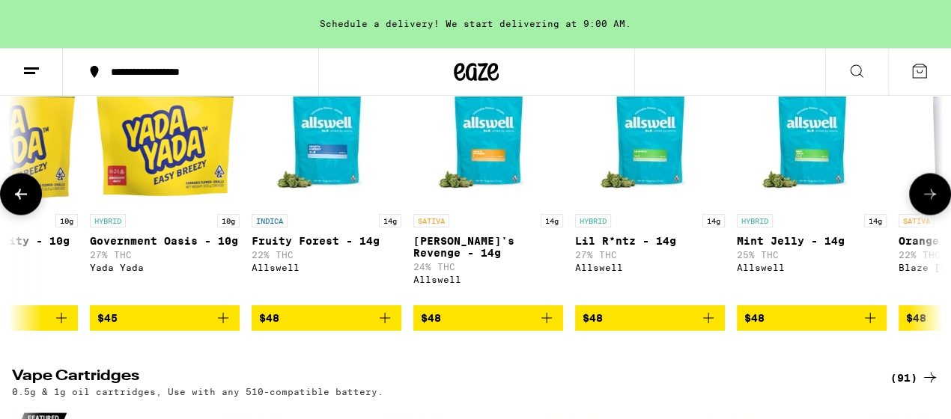
scroll to position [0, 6872]
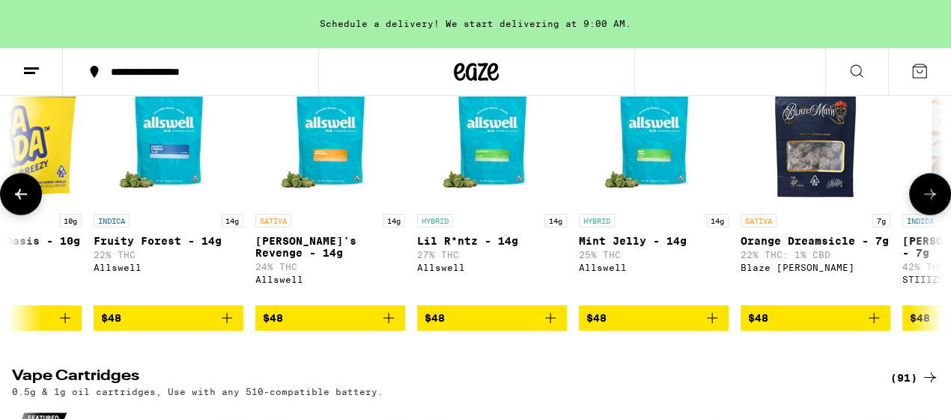
click at [928, 203] on icon at bounding box center [930, 194] width 18 height 18
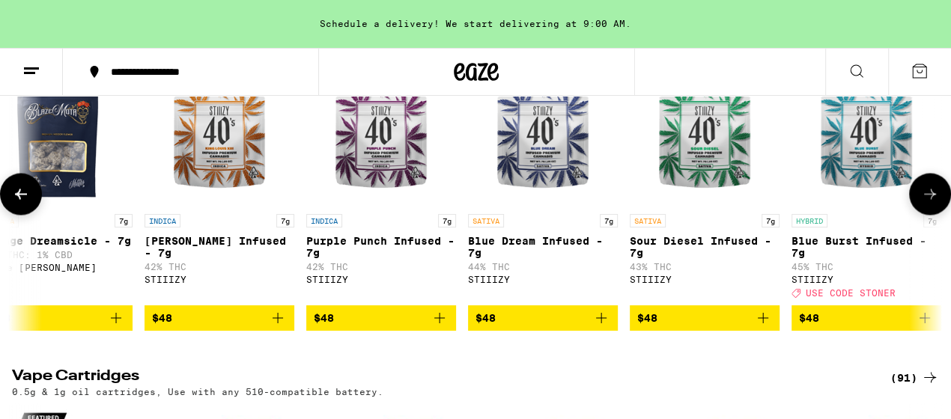
scroll to position [0, 7635]
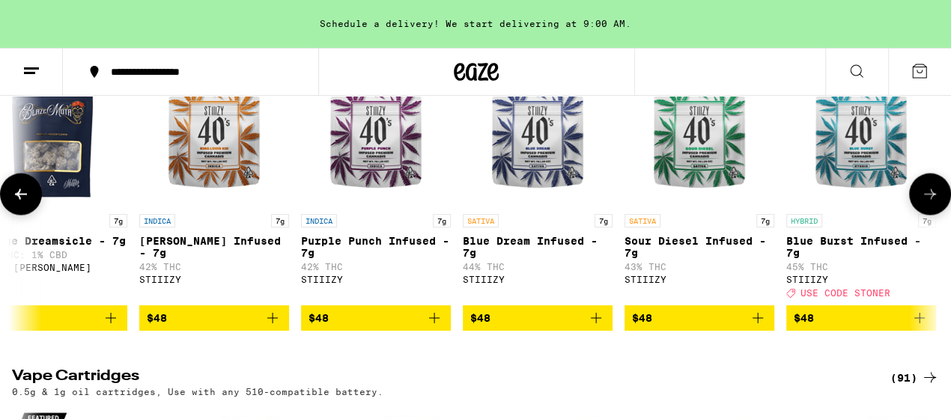
click at [928, 203] on icon at bounding box center [930, 194] width 18 height 18
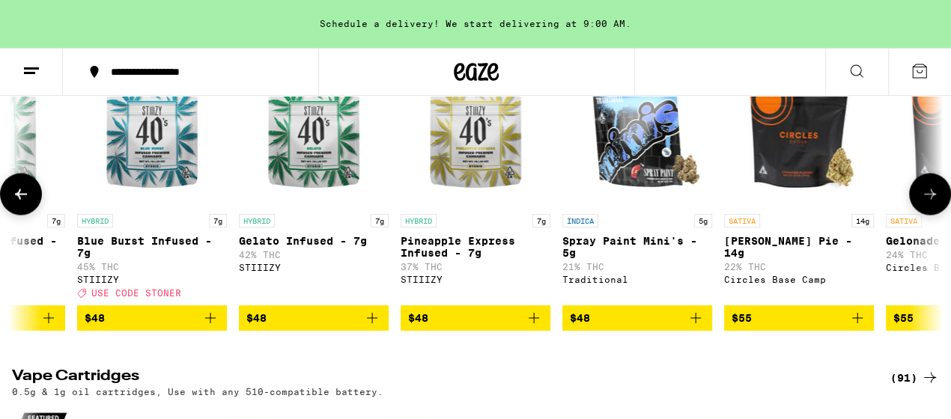
scroll to position [0, 8399]
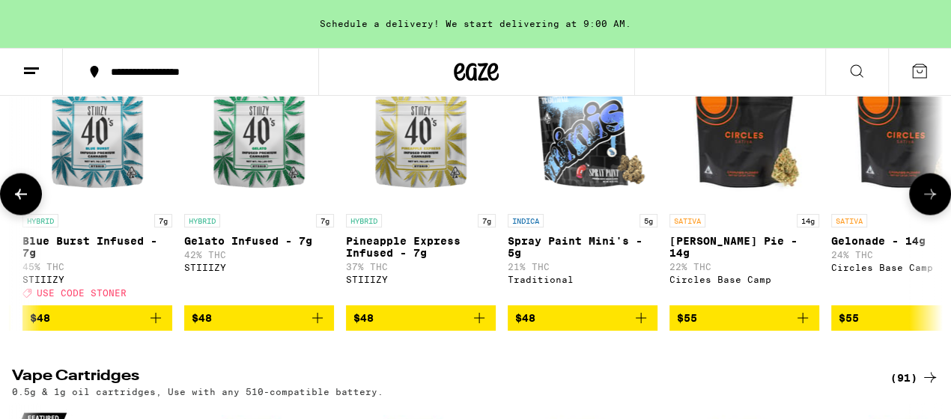
click at [928, 203] on icon at bounding box center [930, 194] width 18 height 18
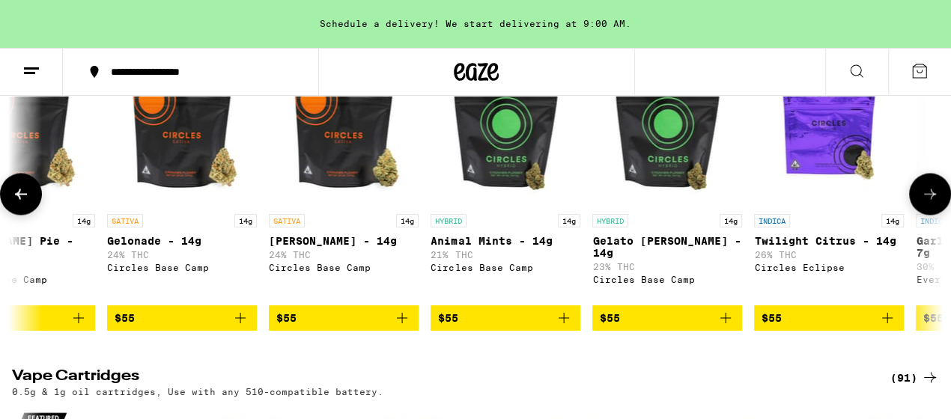
scroll to position [0, 9162]
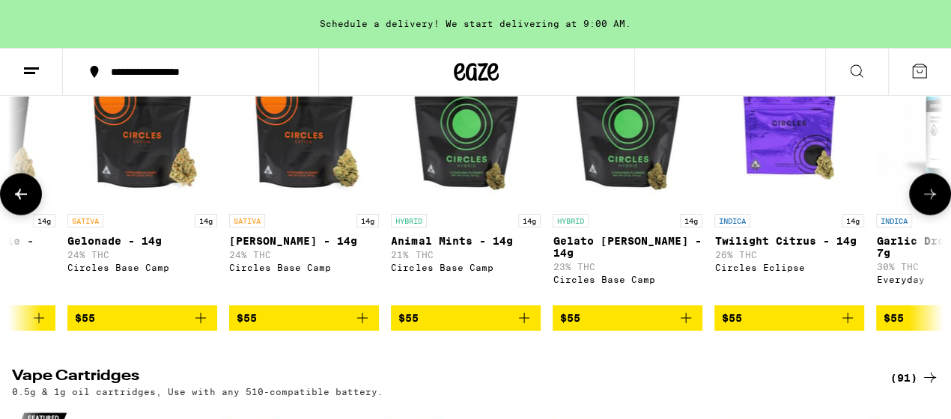
click at [928, 203] on icon at bounding box center [930, 194] width 18 height 18
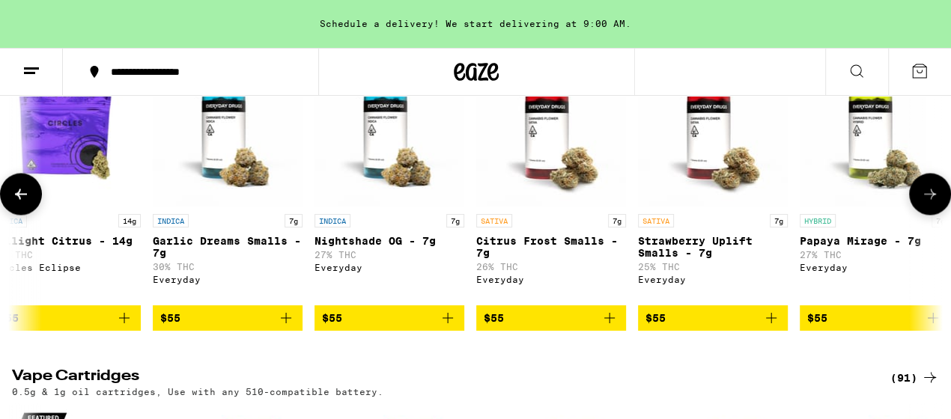
scroll to position [0, 9926]
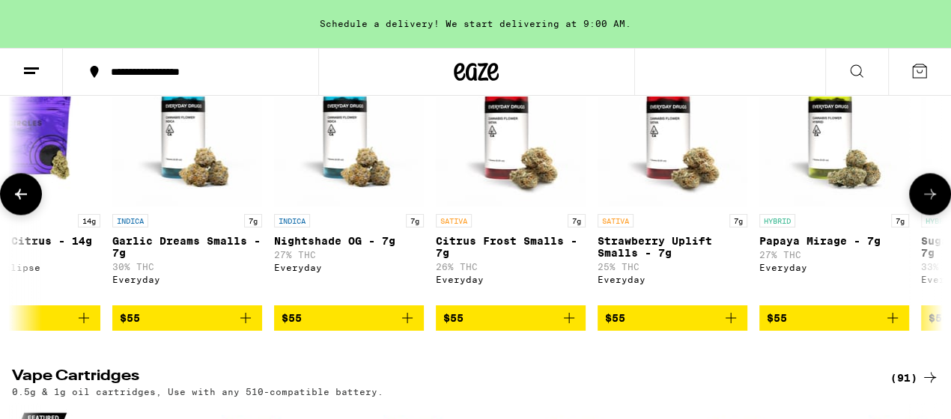
click at [928, 203] on icon at bounding box center [930, 194] width 18 height 18
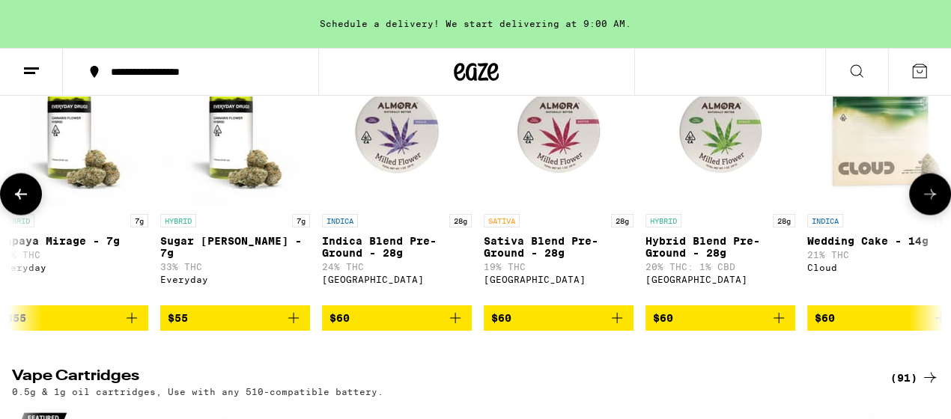
scroll to position [0, 10690]
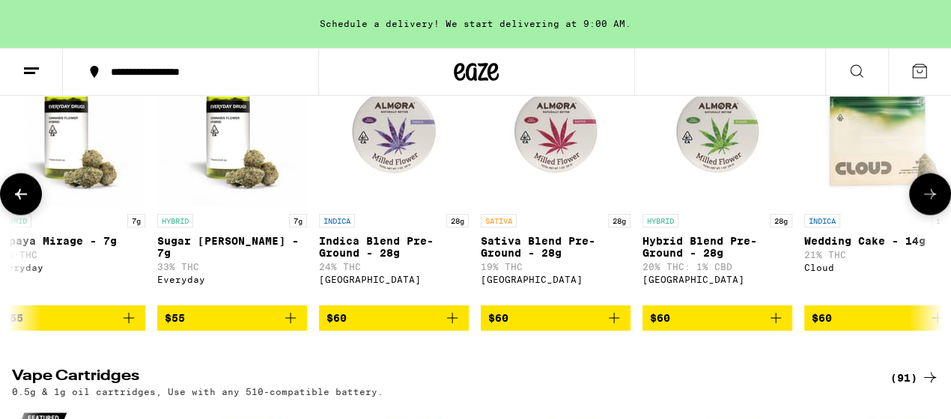
click at [928, 203] on icon at bounding box center [930, 194] width 18 height 18
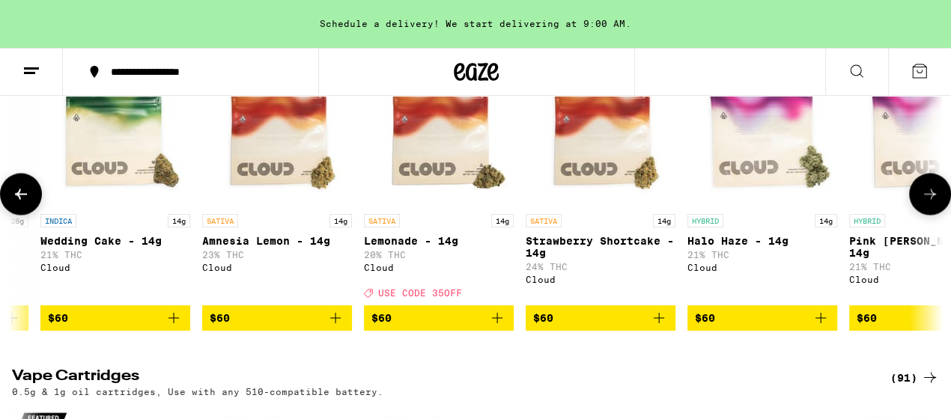
click at [928, 203] on icon at bounding box center [930, 194] width 18 height 18
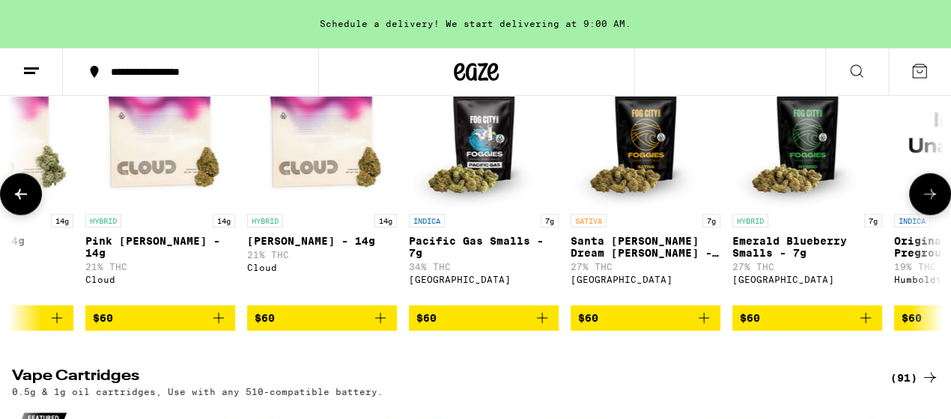
click at [928, 203] on icon at bounding box center [930, 194] width 18 height 18
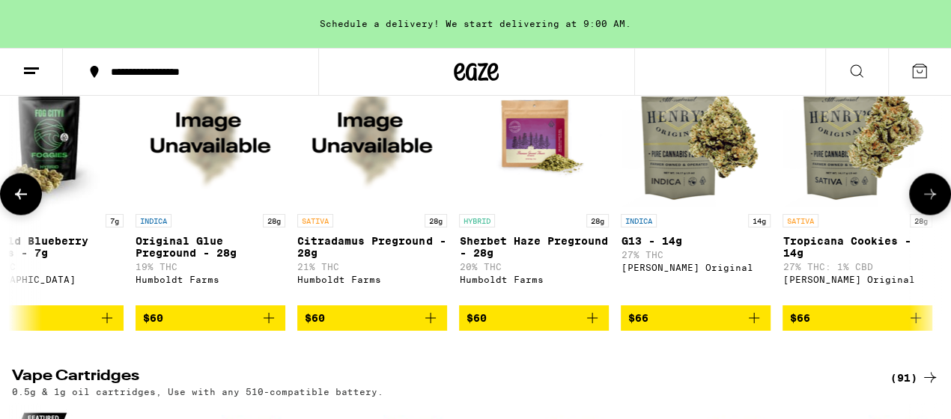
scroll to position [0, 12981]
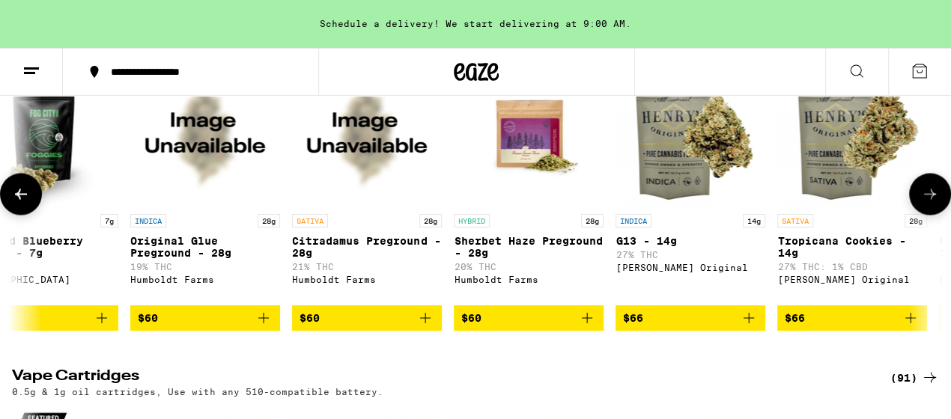
click at [928, 203] on icon at bounding box center [930, 194] width 18 height 18
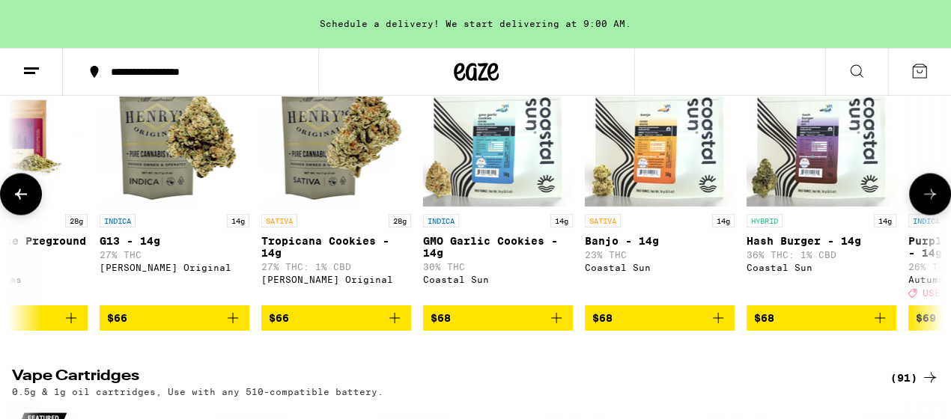
scroll to position [0, 13744]
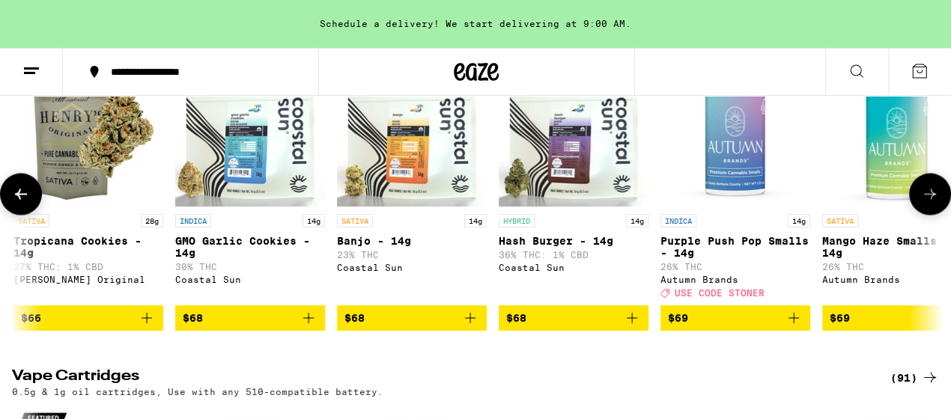
click at [928, 203] on icon at bounding box center [930, 194] width 18 height 18
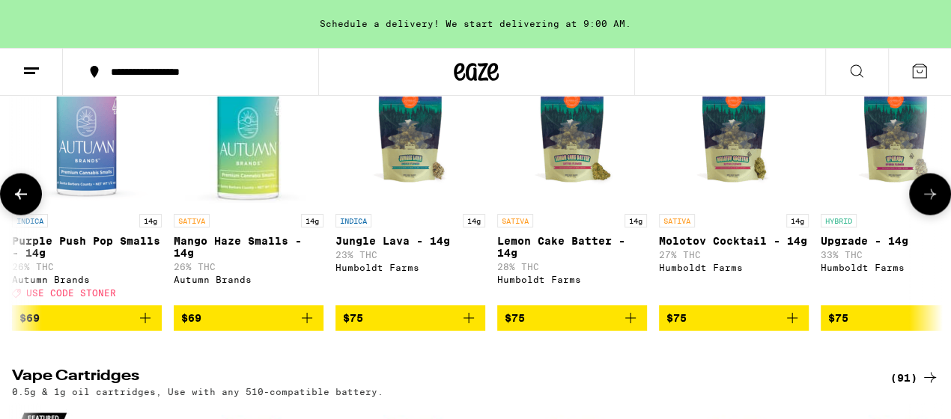
scroll to position [0, 14508]
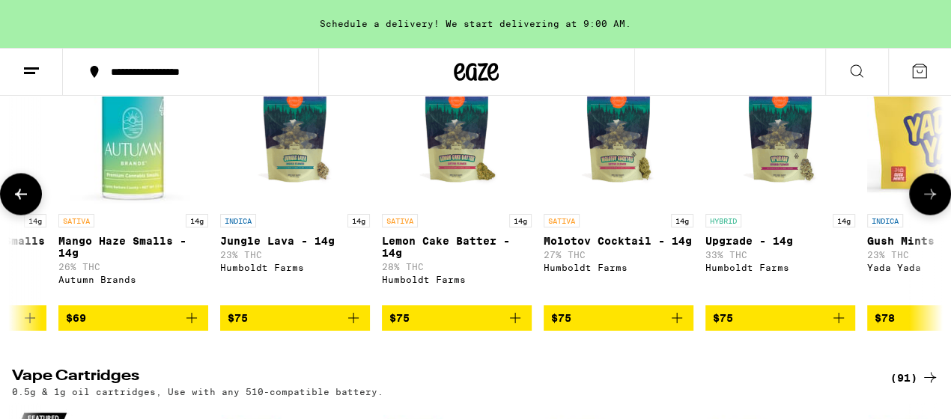
click at [928, 203] on icon at bounding box center [930, 194] width 18 height 18
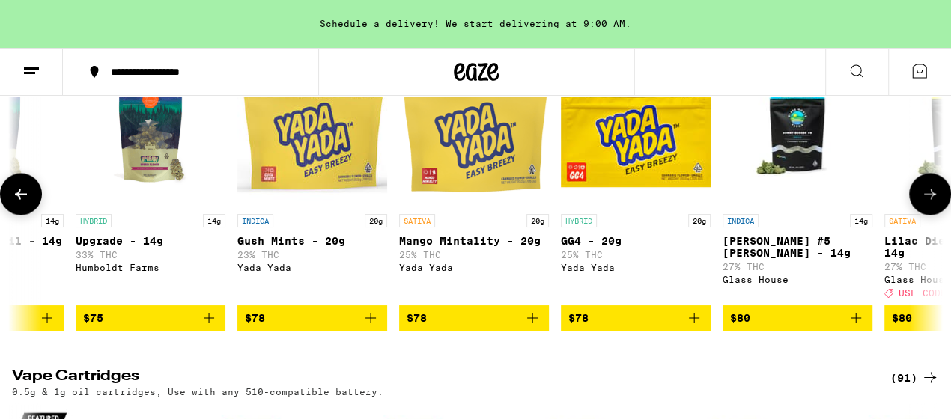
scroll to position [0, 15271]
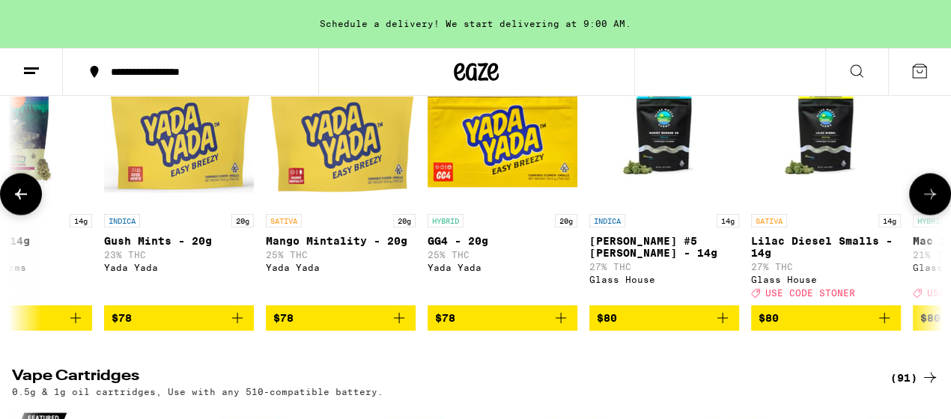
click at [928, 203] on icon at bounding box center [930, 194] width 18 height 18
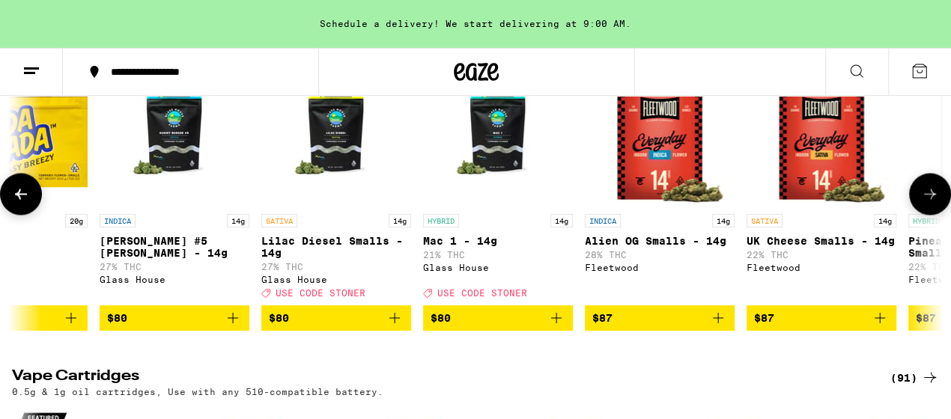
scroll to position [0, 16035]
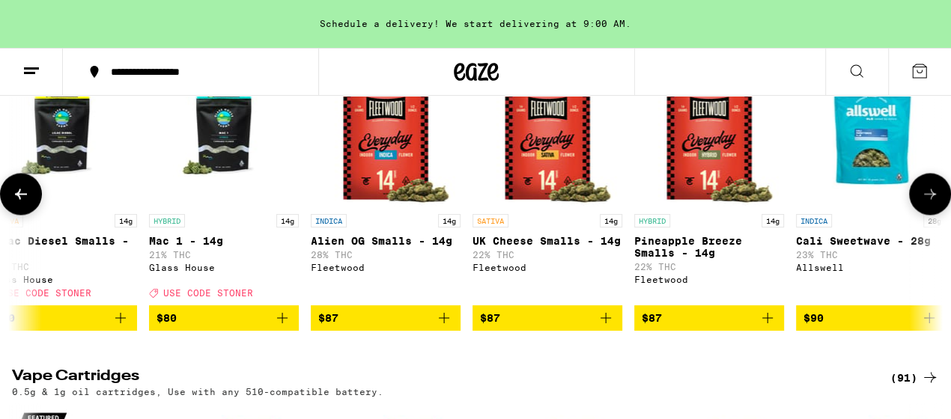
click at [928, 203] on icon at bounding box center [930, 194] width 18 height 18
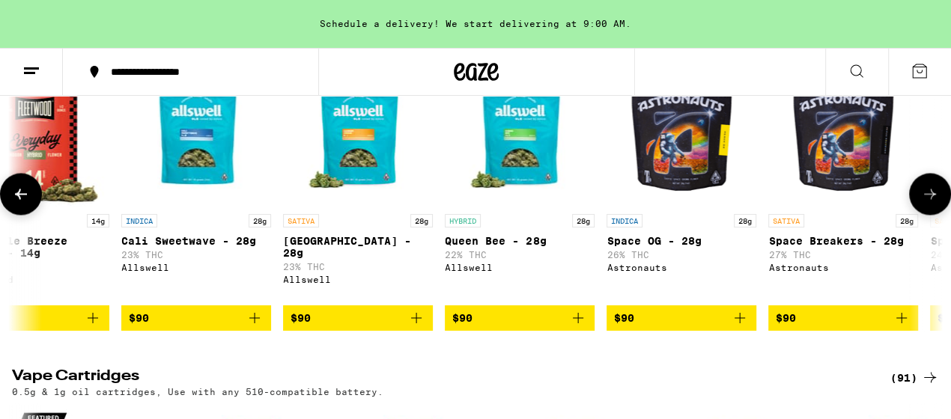
scroll to position [0, 16798]
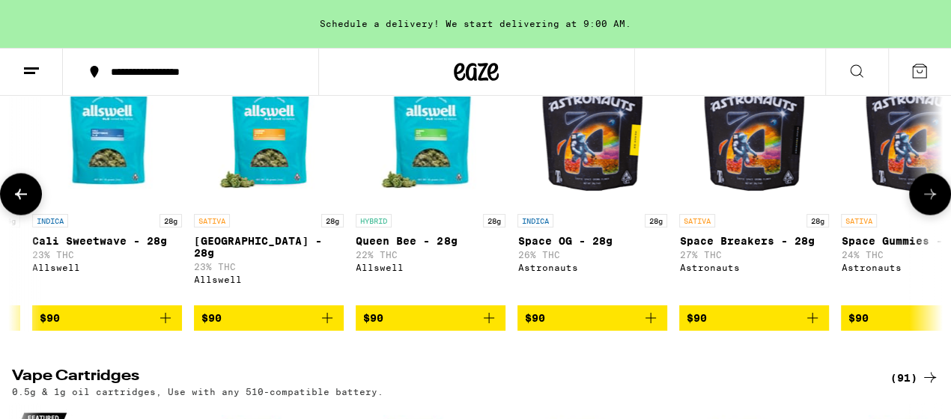
click at [928, 203] on icon at bounding box center [930, 194] width 18 height 18
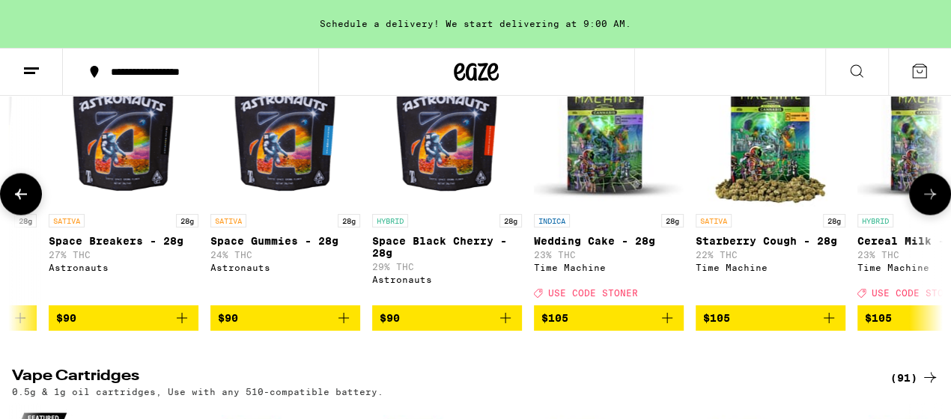
scroll to position [0, 17562]
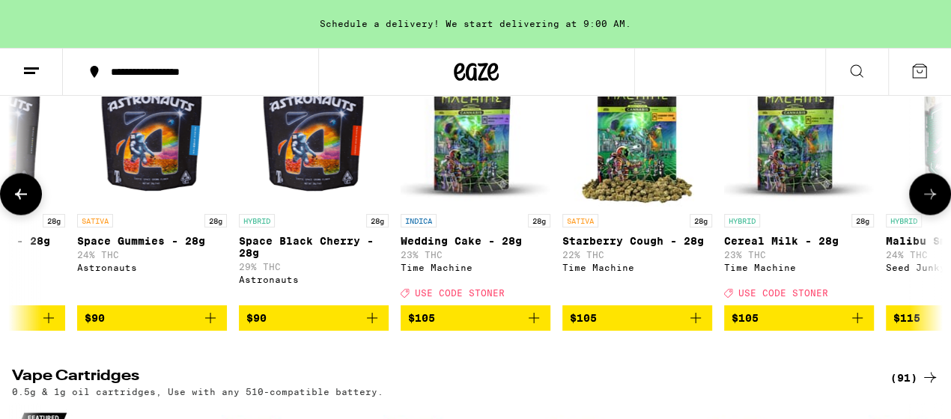
click at [928, 203] on icon at bounding box center [930, 194] width 18 height 18
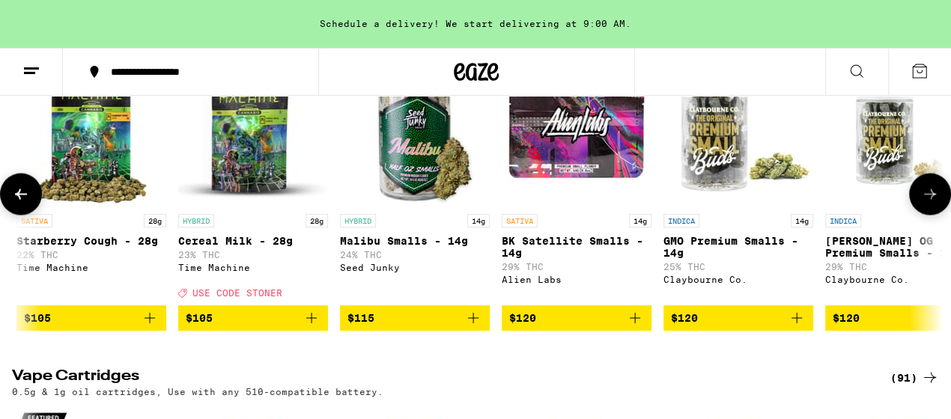
scroll to position [0, 18326]
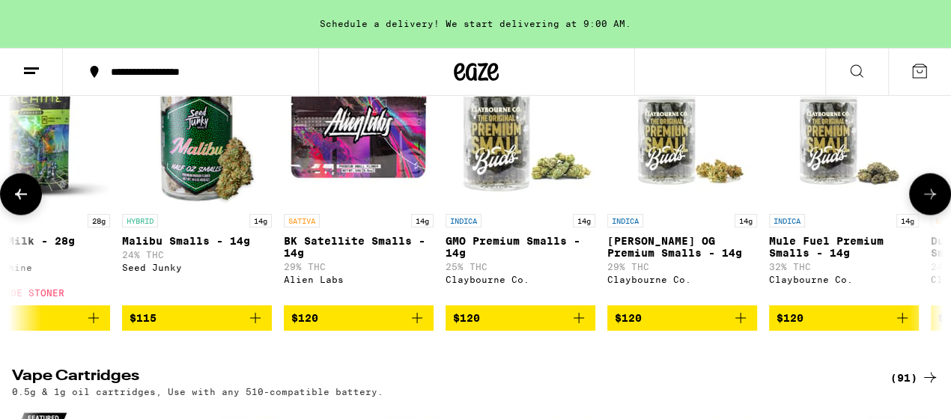
click at [928, 203] on icon at bounding box center [930, 194] width 18 height 18
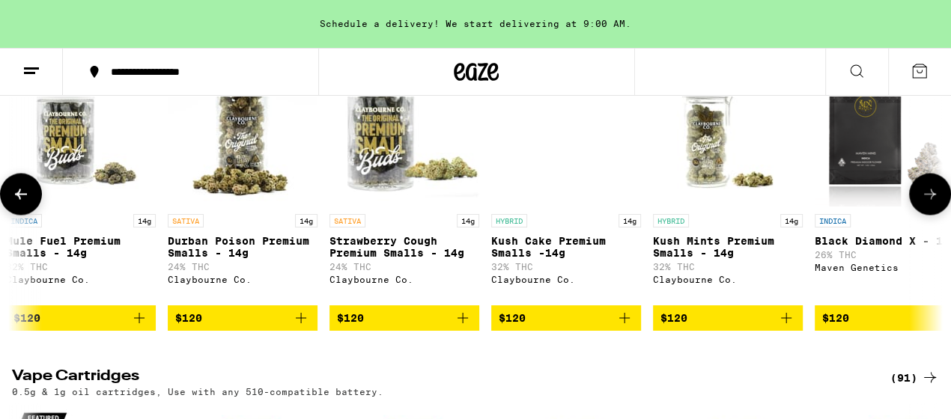
scroll to position [0, 19089]
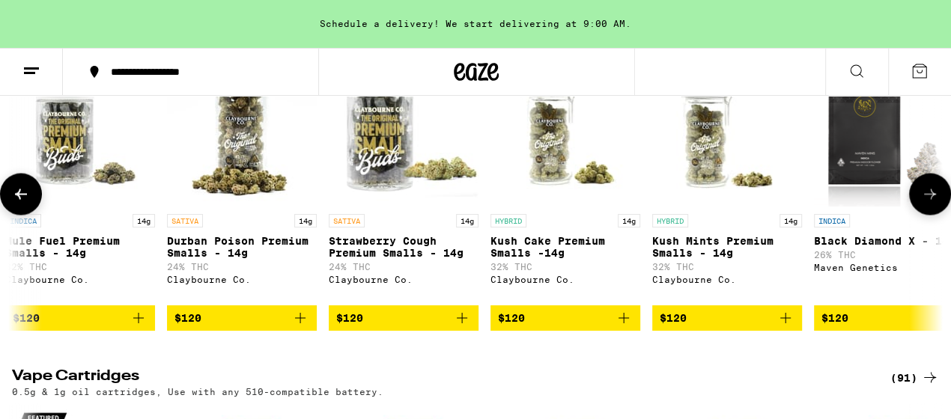
click at [928, 203] on icon at bounding box center [930, 194] width 18 height 18
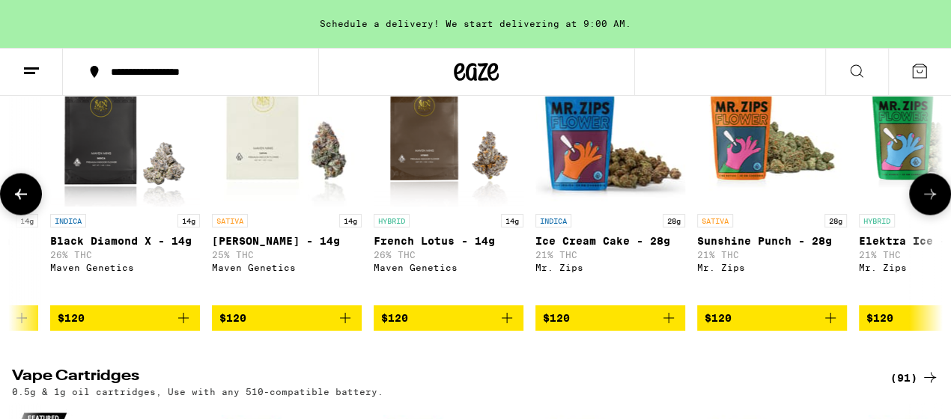
click at [928, 203] on icon at bounding box center [930, 194] width 18 height 18
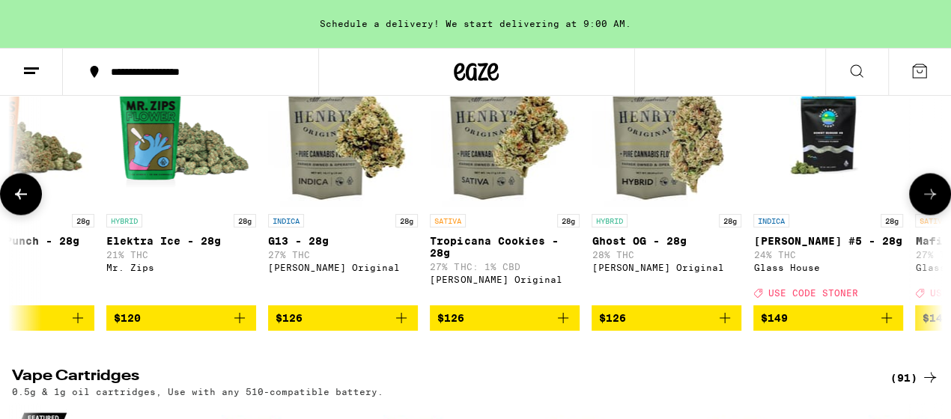
scroll to position [0, 20617]
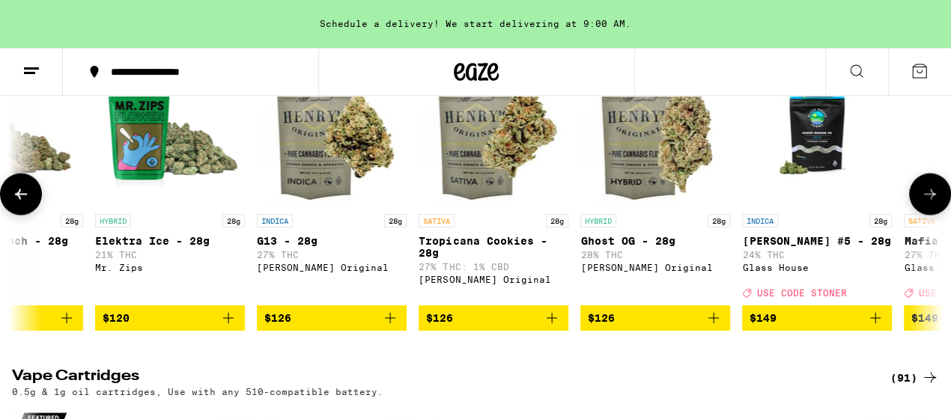
click at [928, 203] on icon at bounding box center [930, 194] width 18 height 18
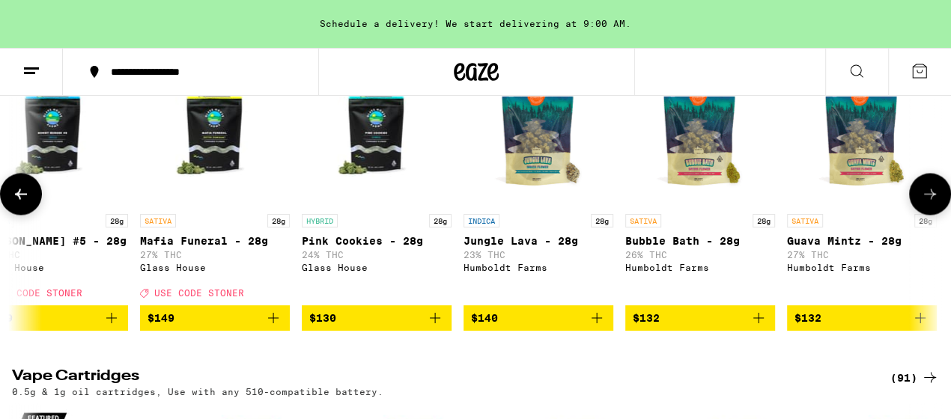
click at [928, 203] on icon at bounding box center [930, 194] width 18 height 18
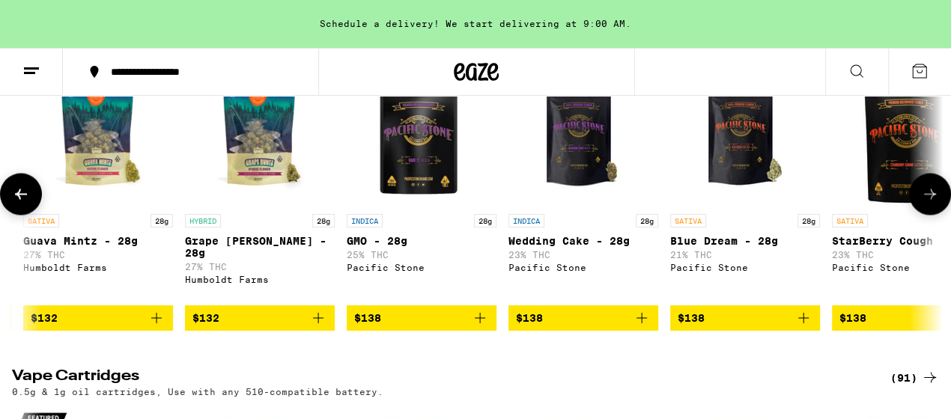
click at [928, 203] on icon at bounding box center [930, 194] width 18 height 18
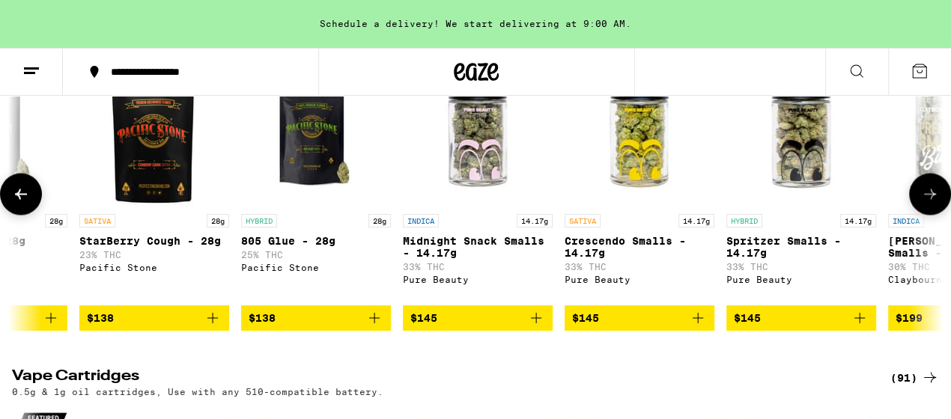
scroll to position [0, 22907]
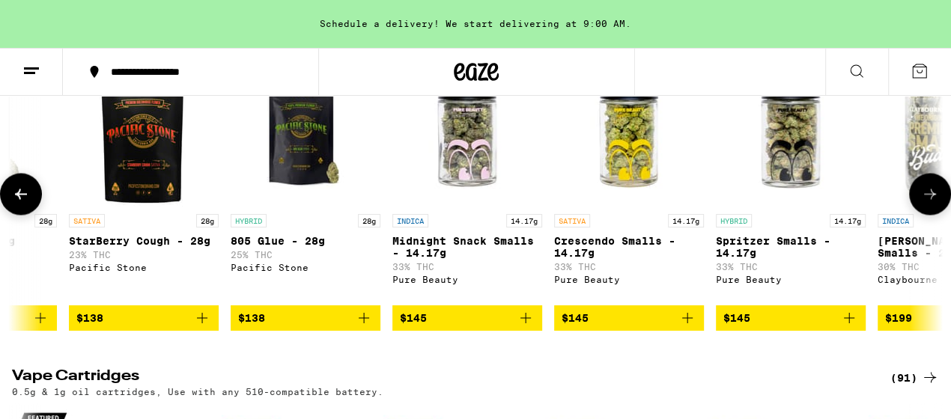
click at [928, 203] on icon at bounding box center [930, 194] width 18 height 18
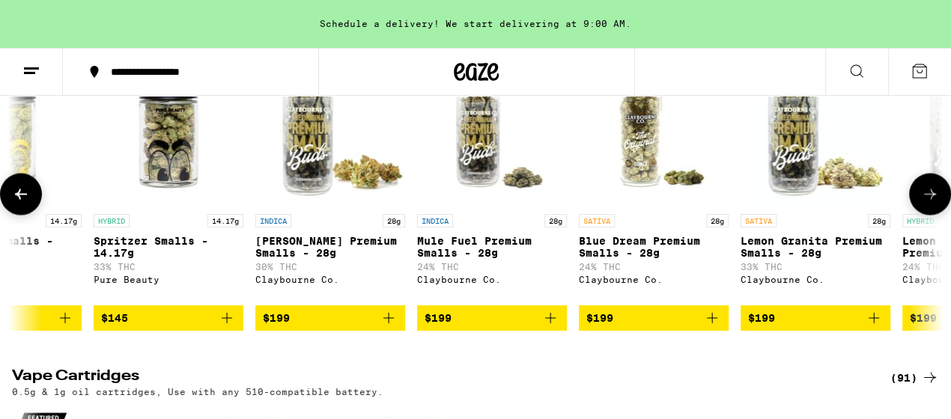
scroll to position [0, 23670]
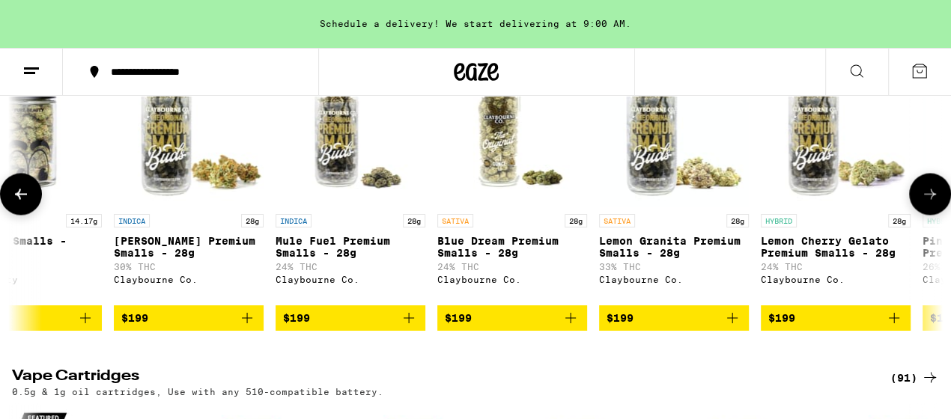
click at [928, 203] on icon at bounding box center [930, 194] width 18 height 18
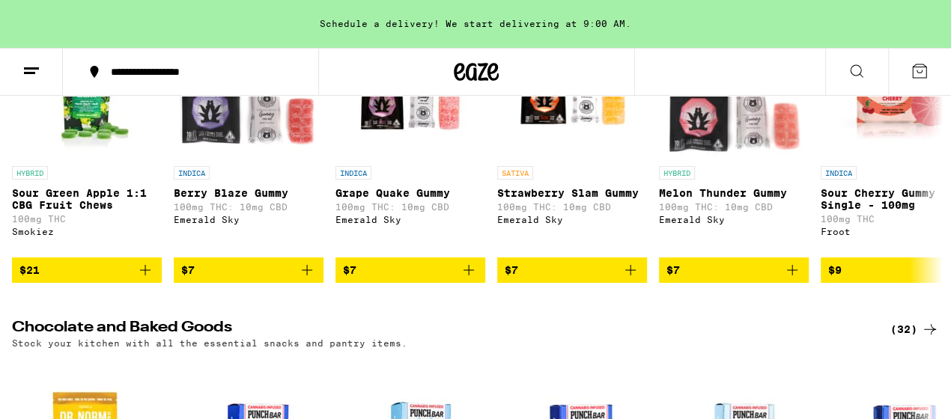
scroll to position [4001, 0]
